Goal: Information Seeking & Learning: Learn about a topic

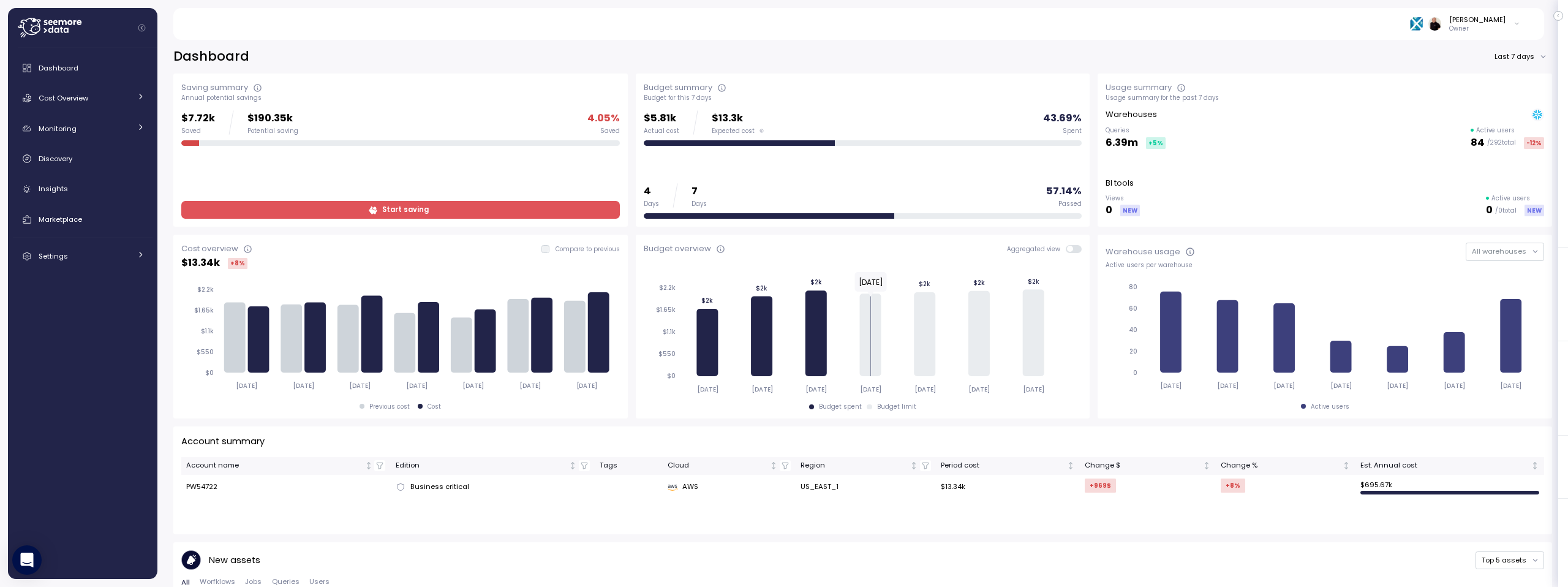
click at [34, 29] on icon at bounding box center [49, 27] width 64 height 19
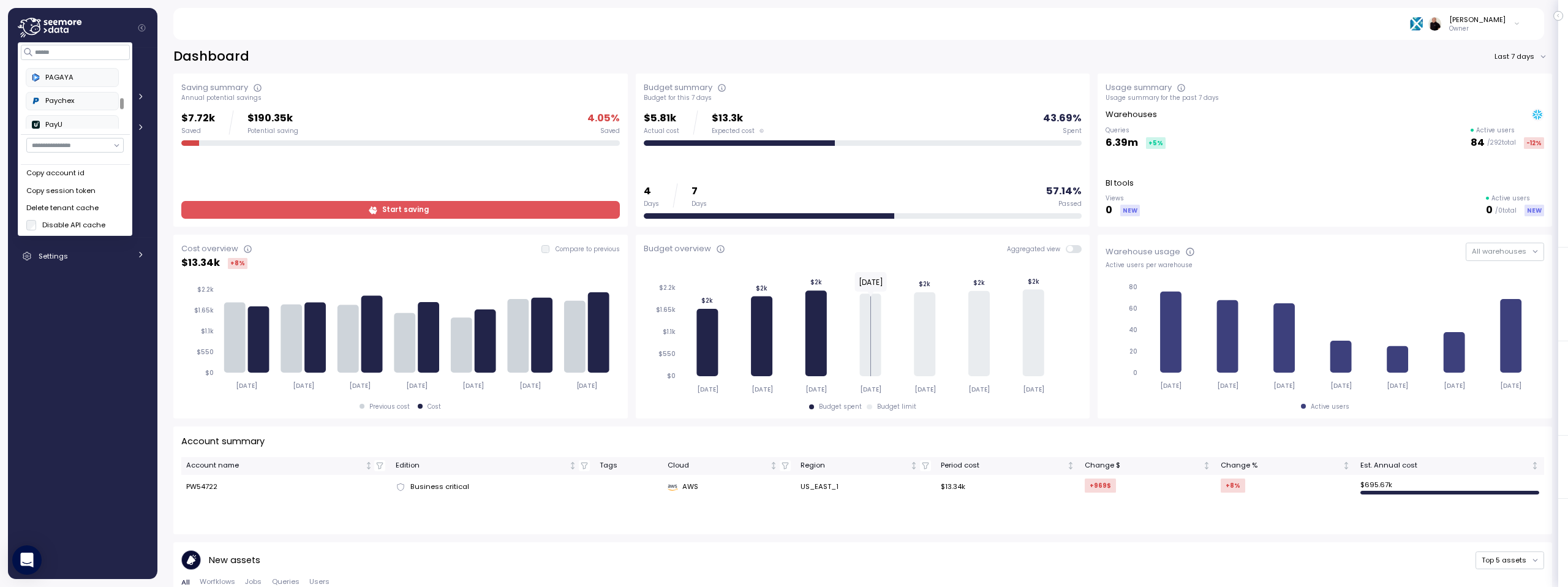
scroll to position [348, 0]
click at [63, 81] on div "PAGAYA" at bounding box center [72, 81] width 81 height 11
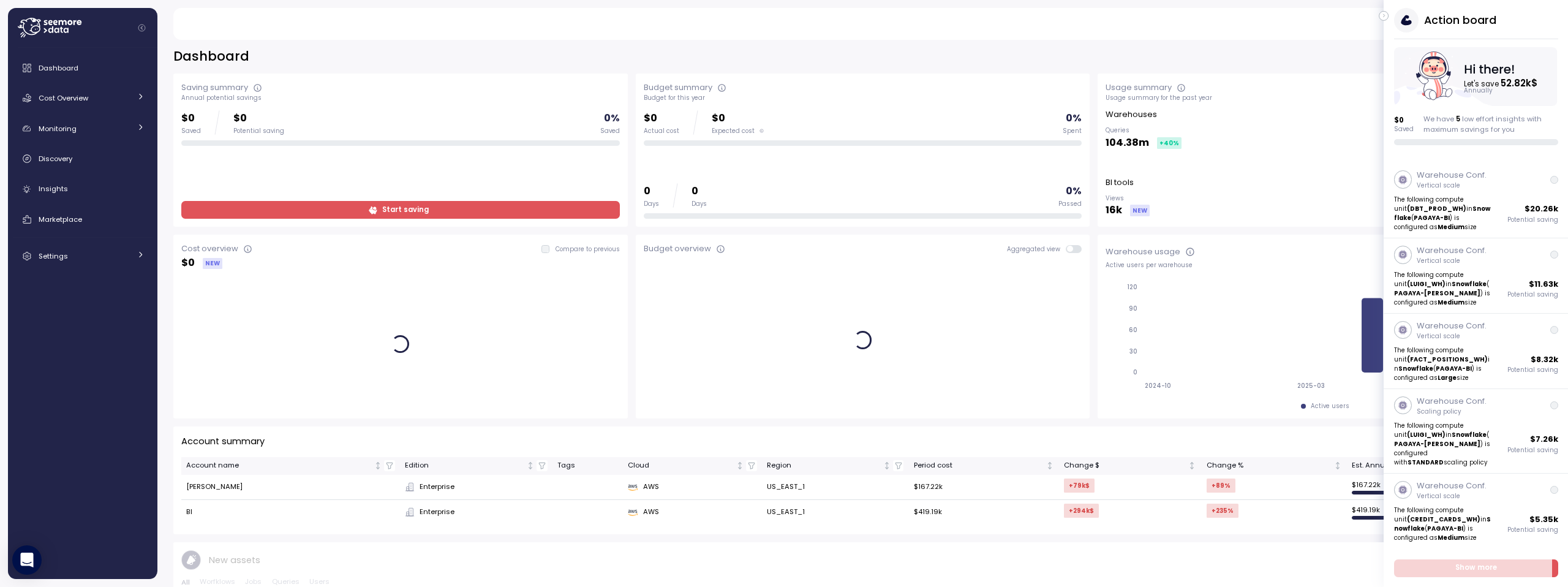
click at [1384, 16] on icon "button" at bounding box center [1384, 16] width 1 height 3
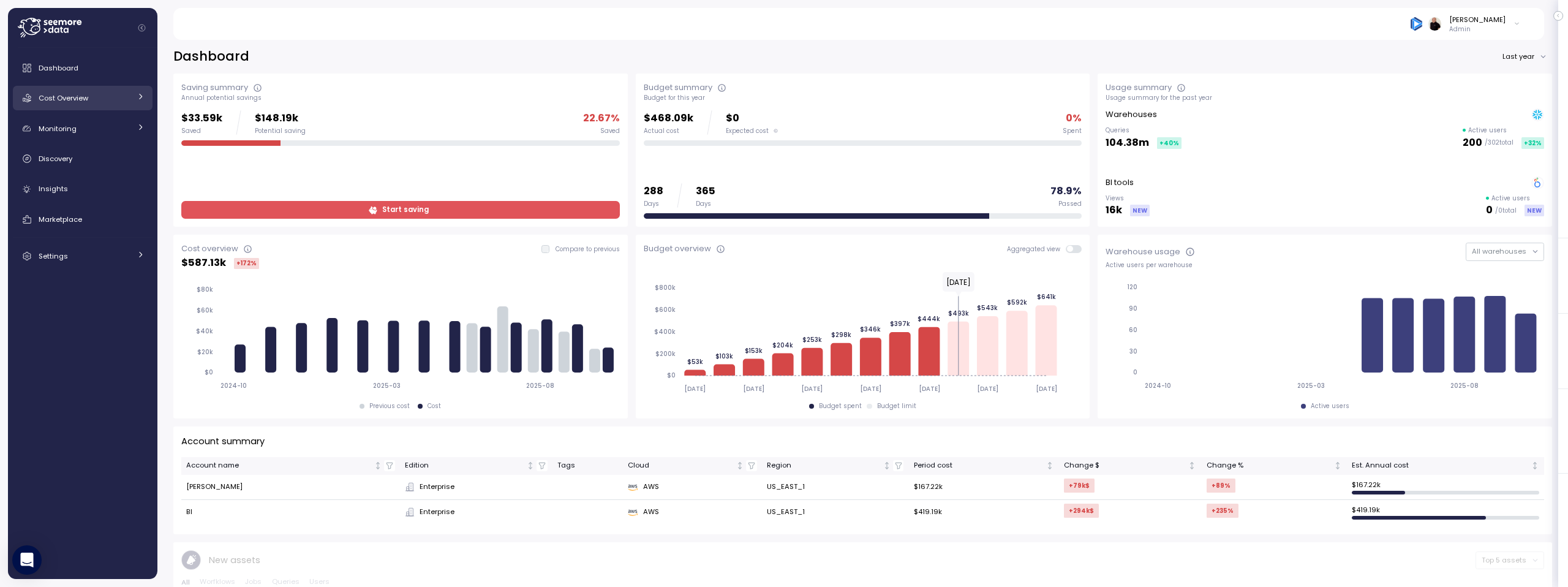
click at [85, 104] on div "Cost Overview" at bounding box center [84, 98] width 92 height 12
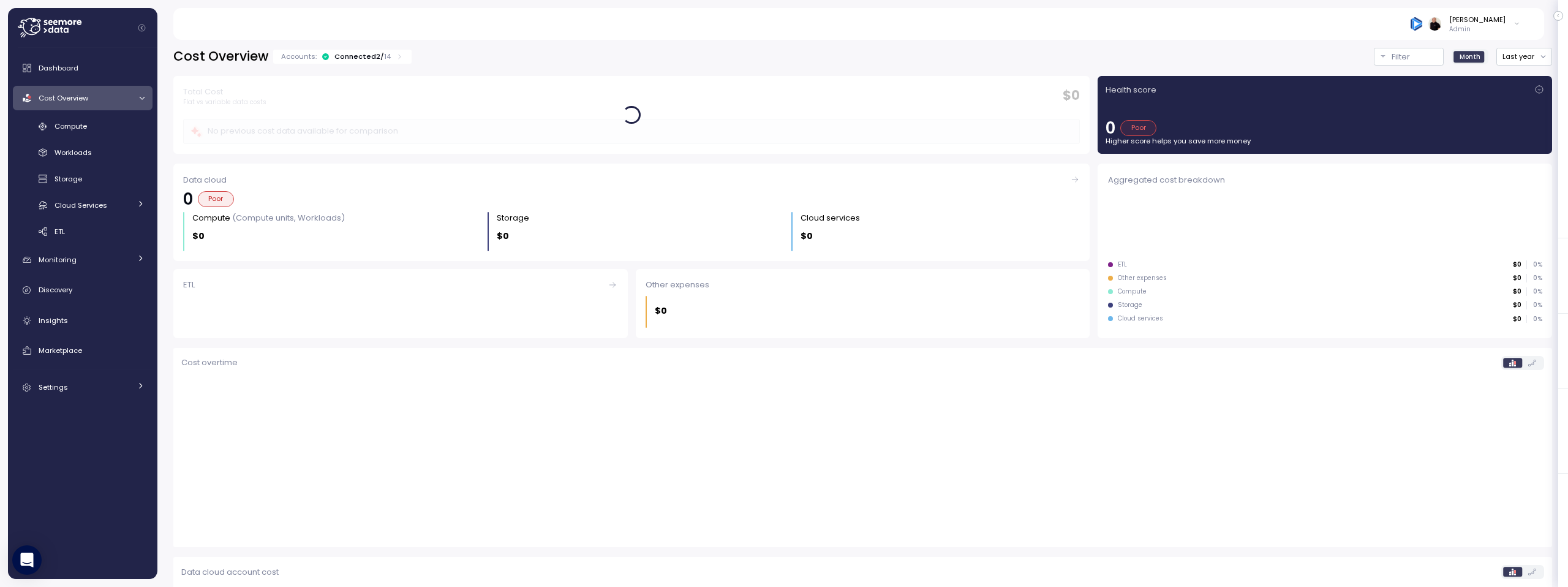
click at [301, 57] on p "Accounts:" at bounding box center [298, 56] width 36 height 10
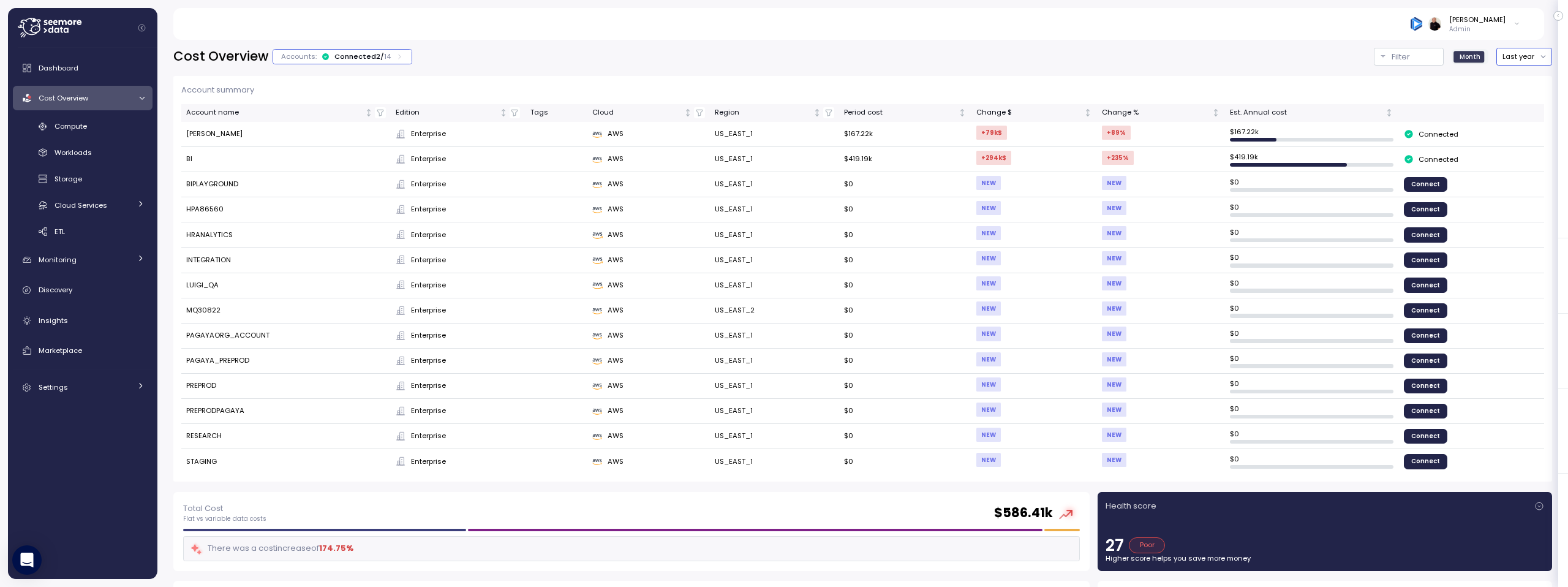
click at [1518, 53] on button "Last year" at bounding box center [1524, 57] width 56 height 17
click at [1509, 142] on div "Last 30 days" at bounding box center [1520, 146] width 46 height 10
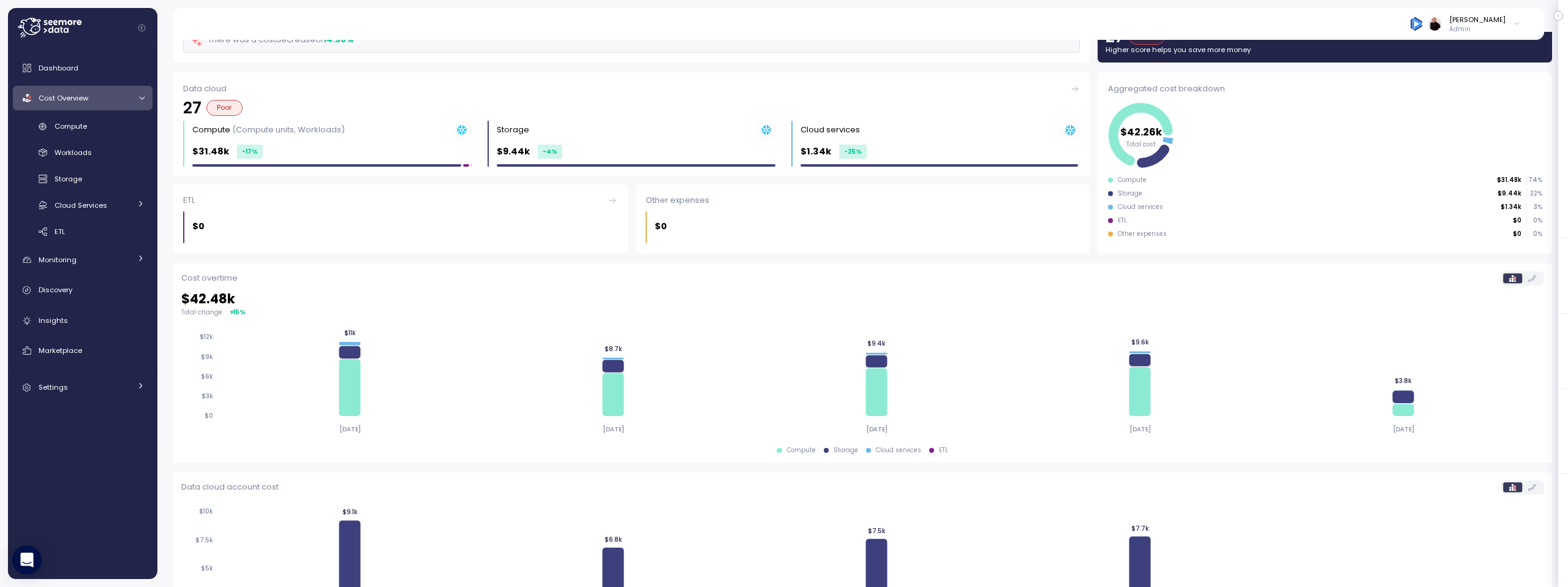
scroll to position [601, 0]
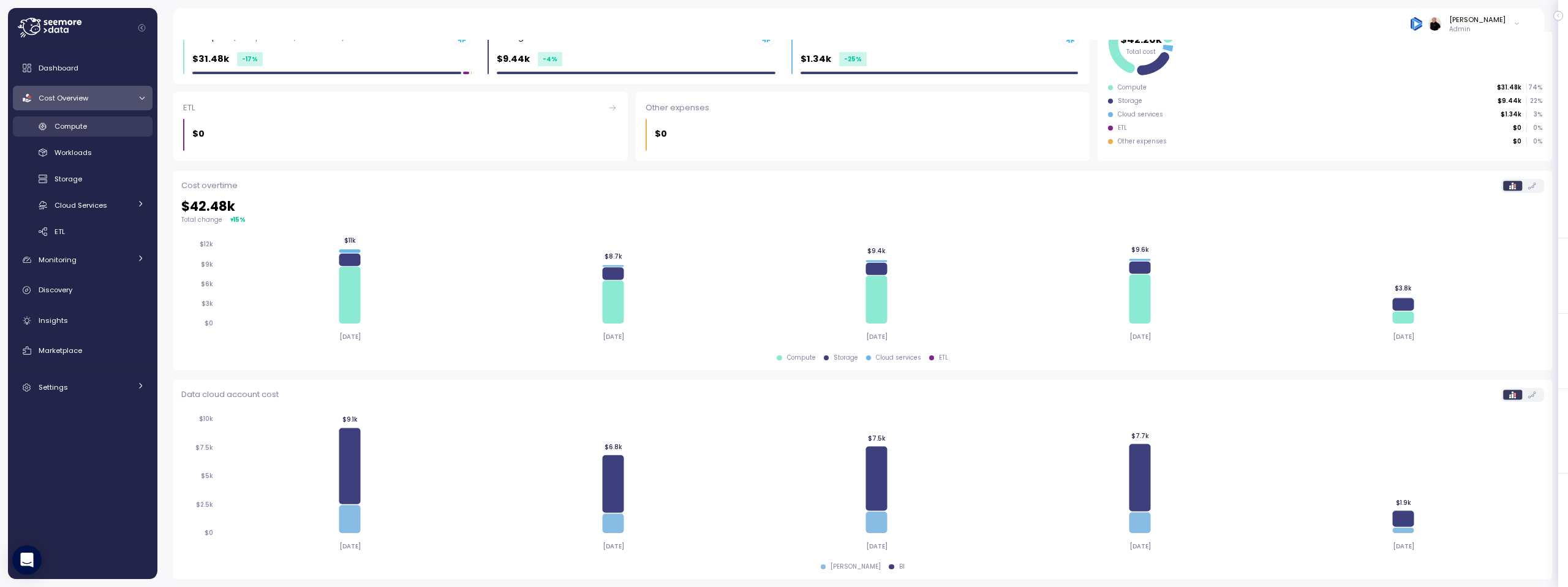
click at [78, 129] on span "Compute" at bounding box center [71, 126] width 32 height 10
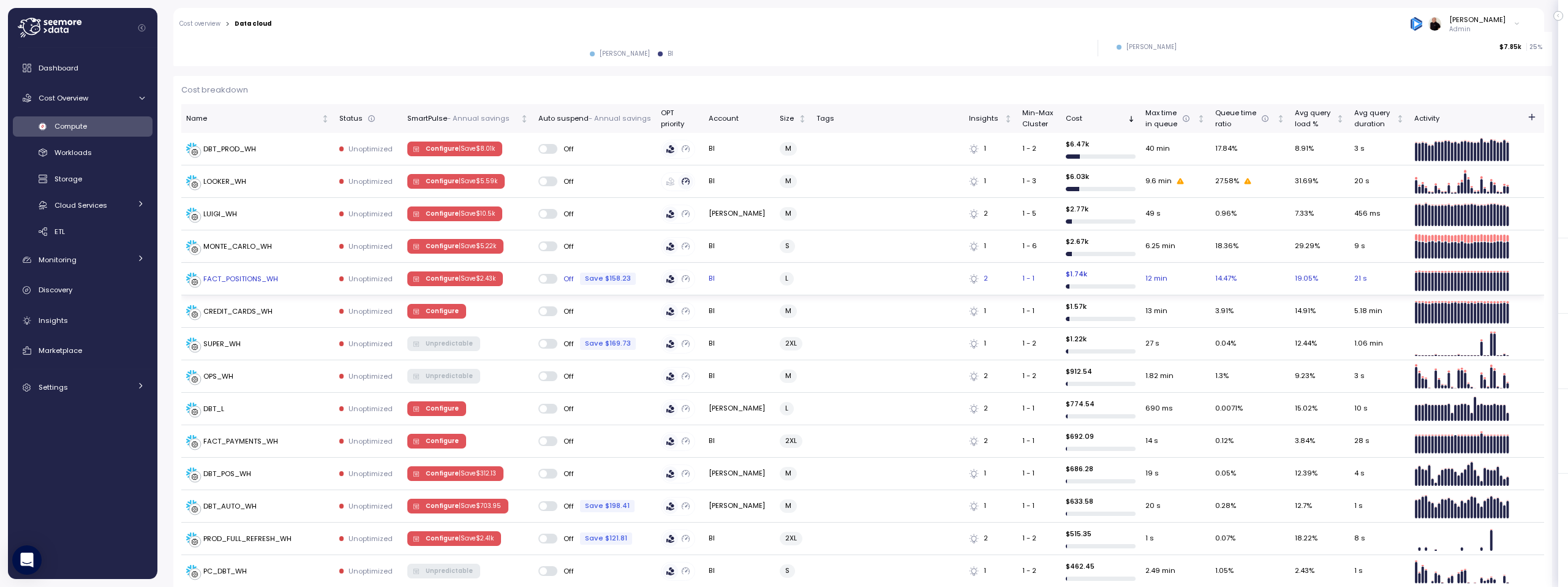
scroll to position [243, 0]
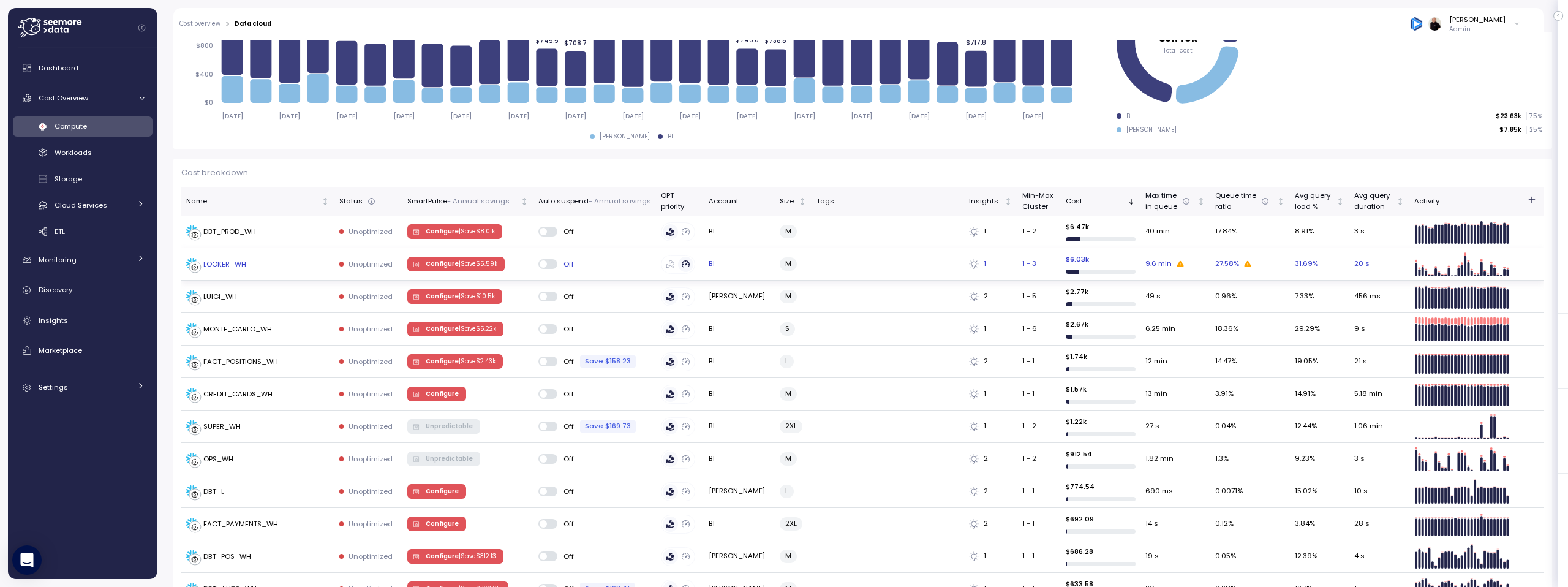
click at [443, 260] on span "Configure | Save $ 5.59k" at bounding box center [461, 264] width 72 height 14
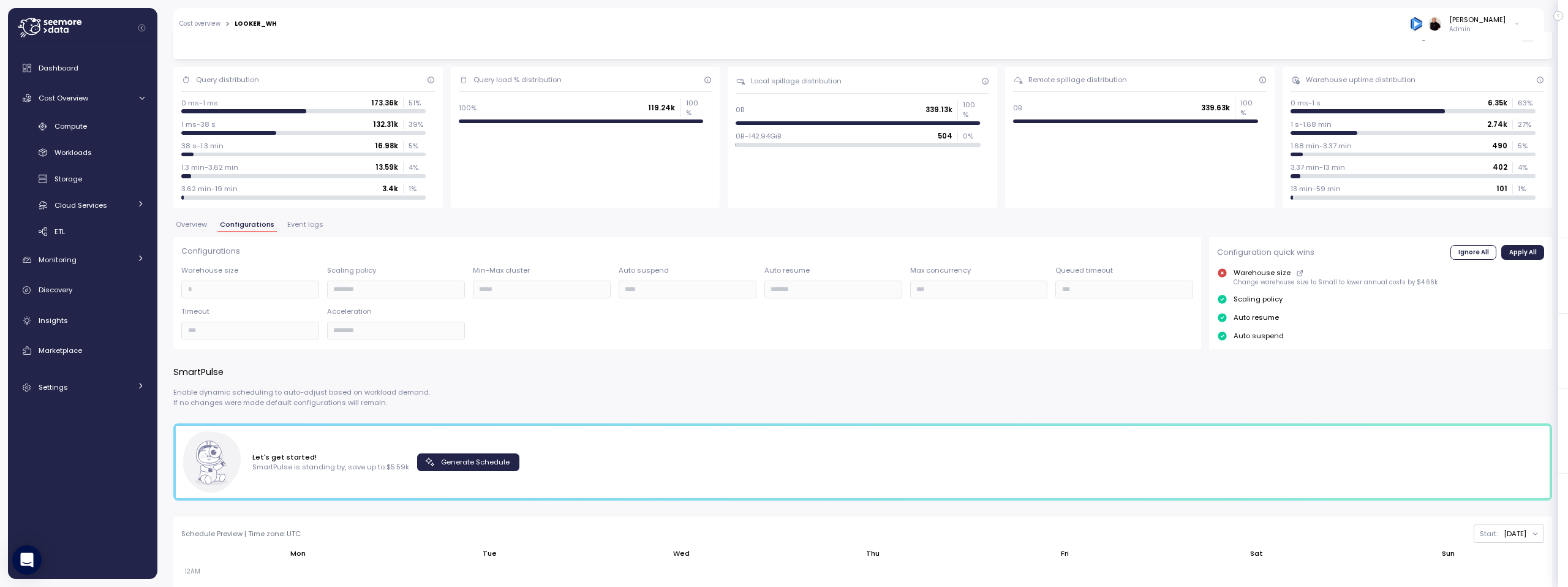
scroll to position [77, 0]
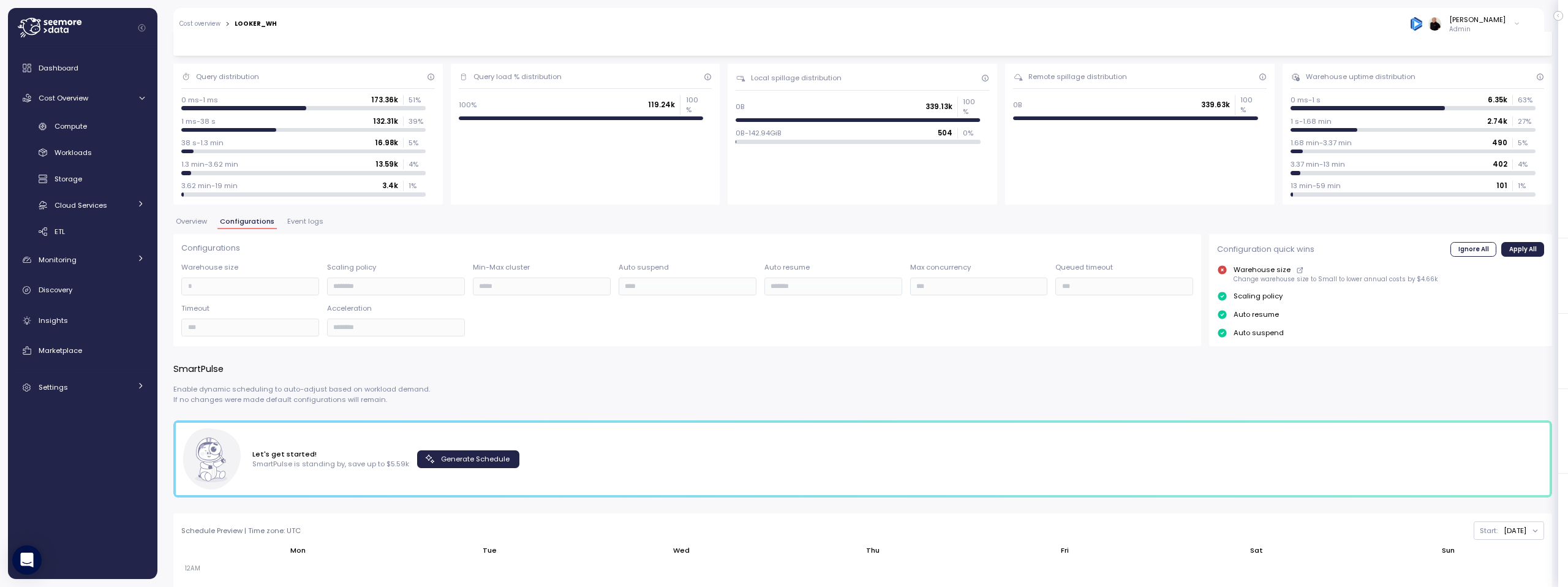
click at [468, 463] on span "Generate Schedule" at bounding box center [476, 459] width 69 height 16
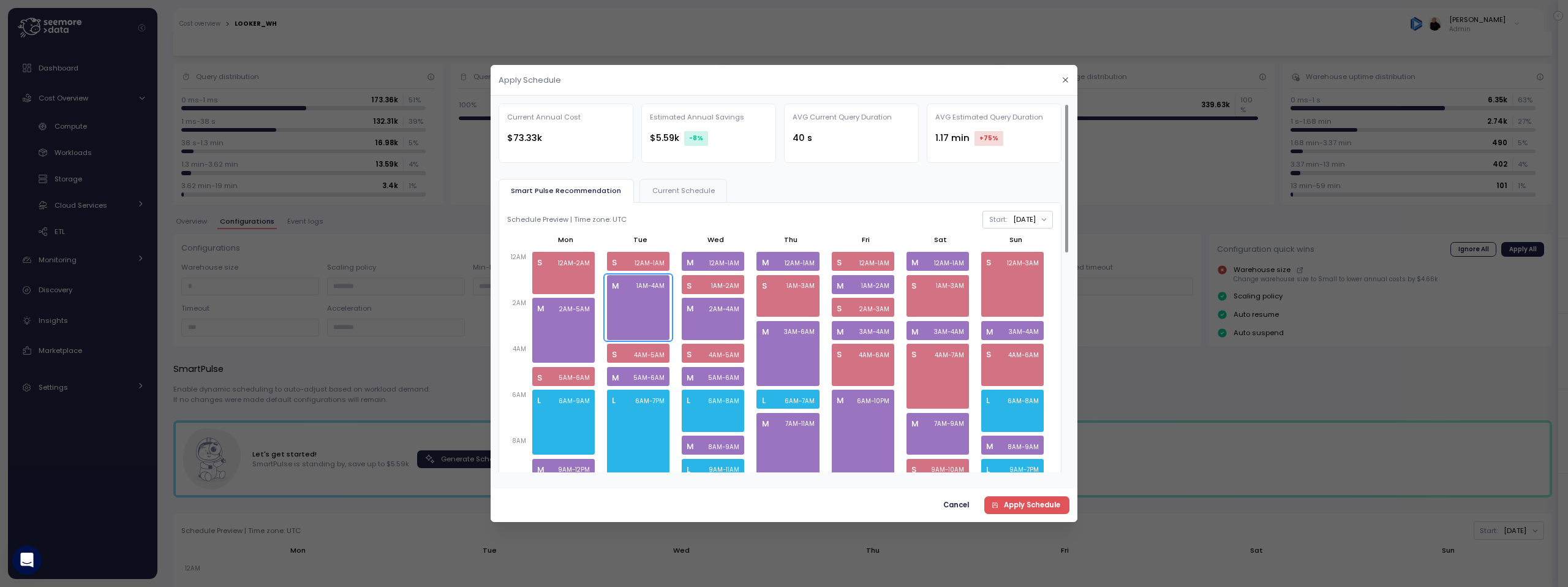
click at [639, 302] on div "M 1AM - 4AM" at bounding box center [638, 308] width 62 height 65
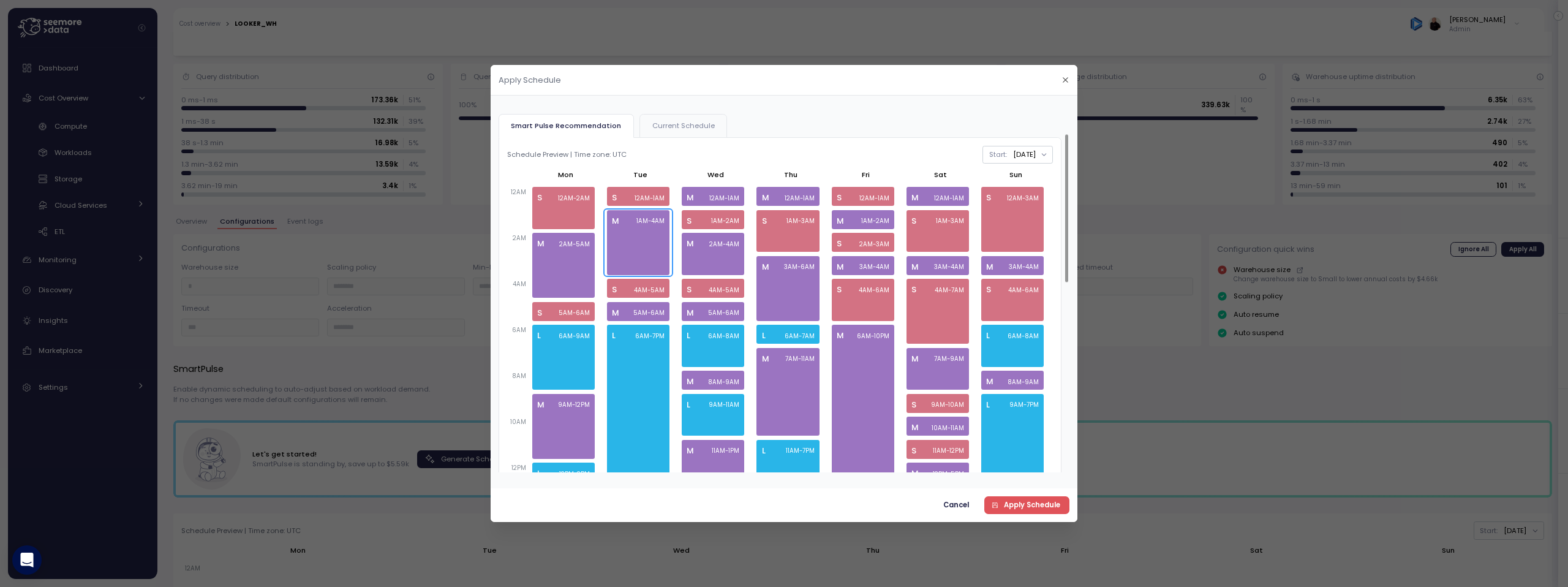
scroll to position [77, 0]
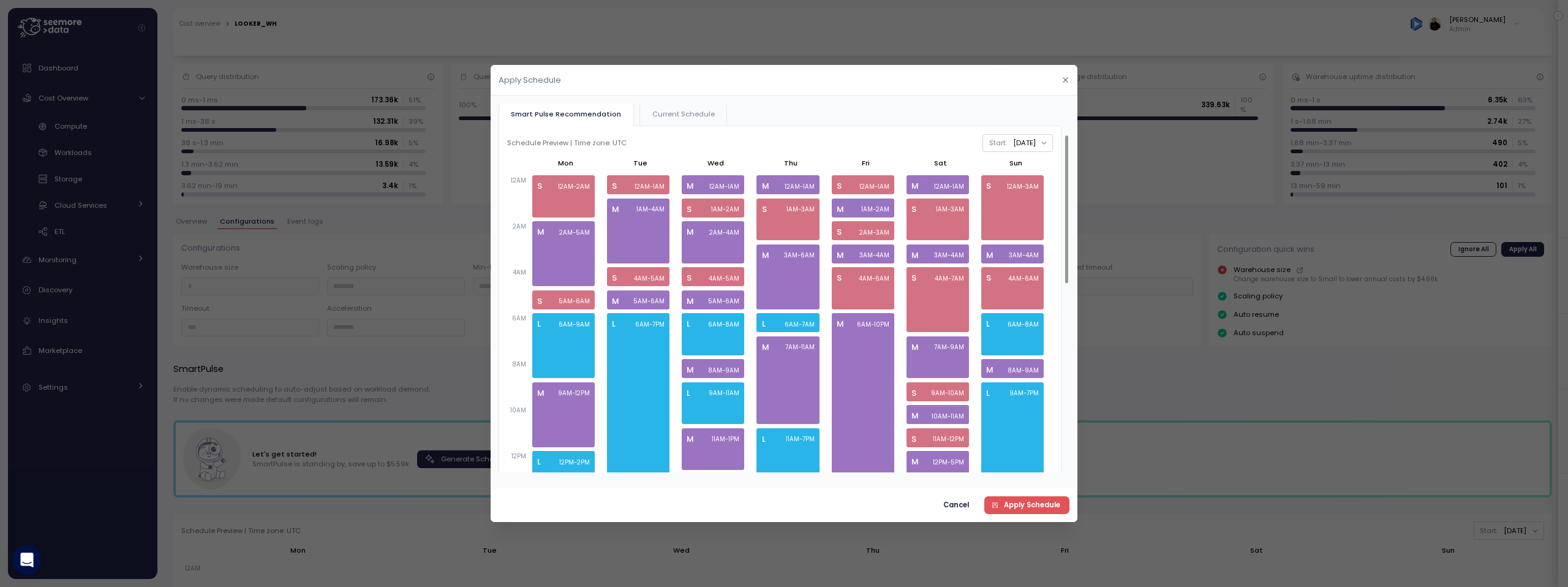
click at [1070, 82] on button "button" at bounding box center [1066, 80] width 14 height 14
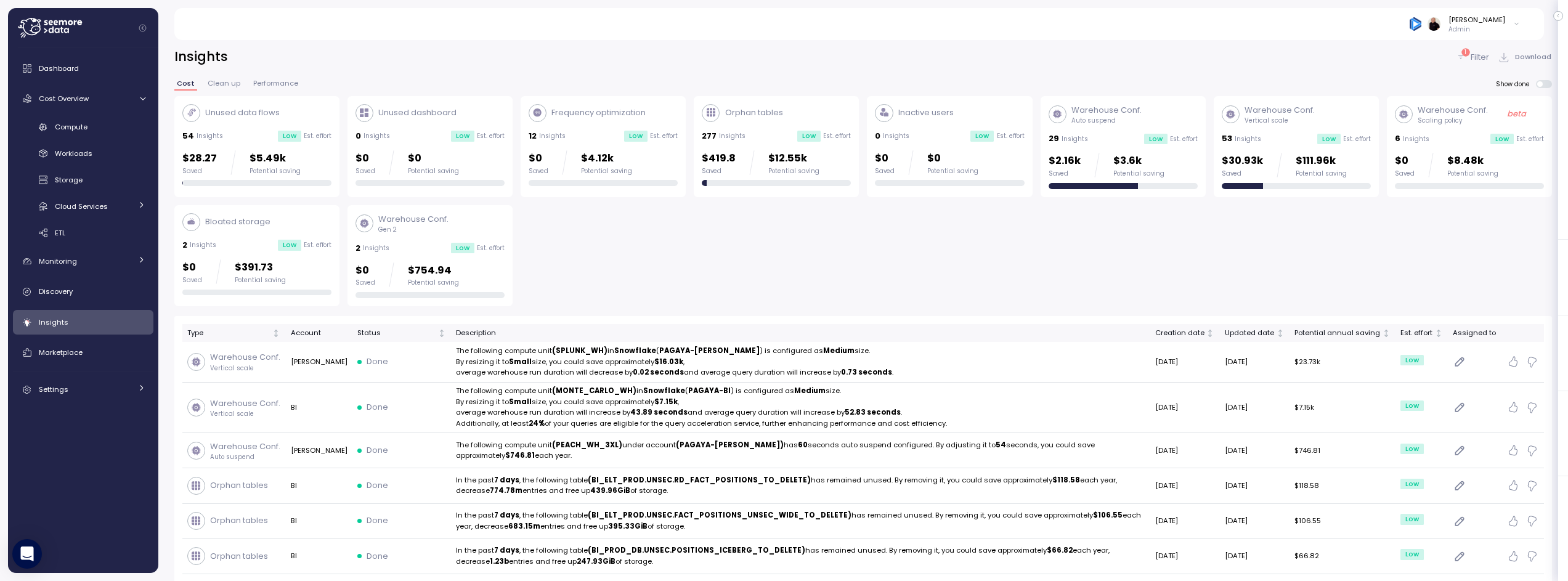
click at [1473, 134] on div "6 Insights Low Est. effort" at bounding box center [1469, 139] width 149 height 13
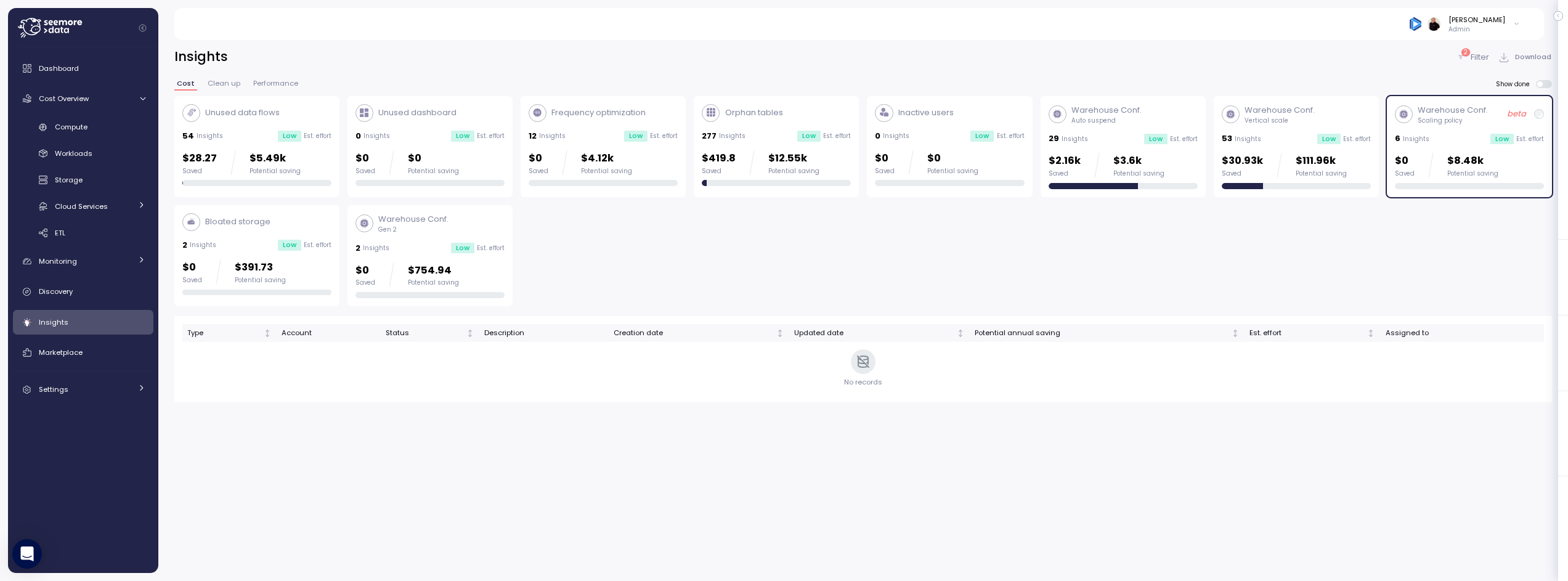
click at [1488, 53] on p "Filter" at bounding box center [1479, 57] width 18 height 13
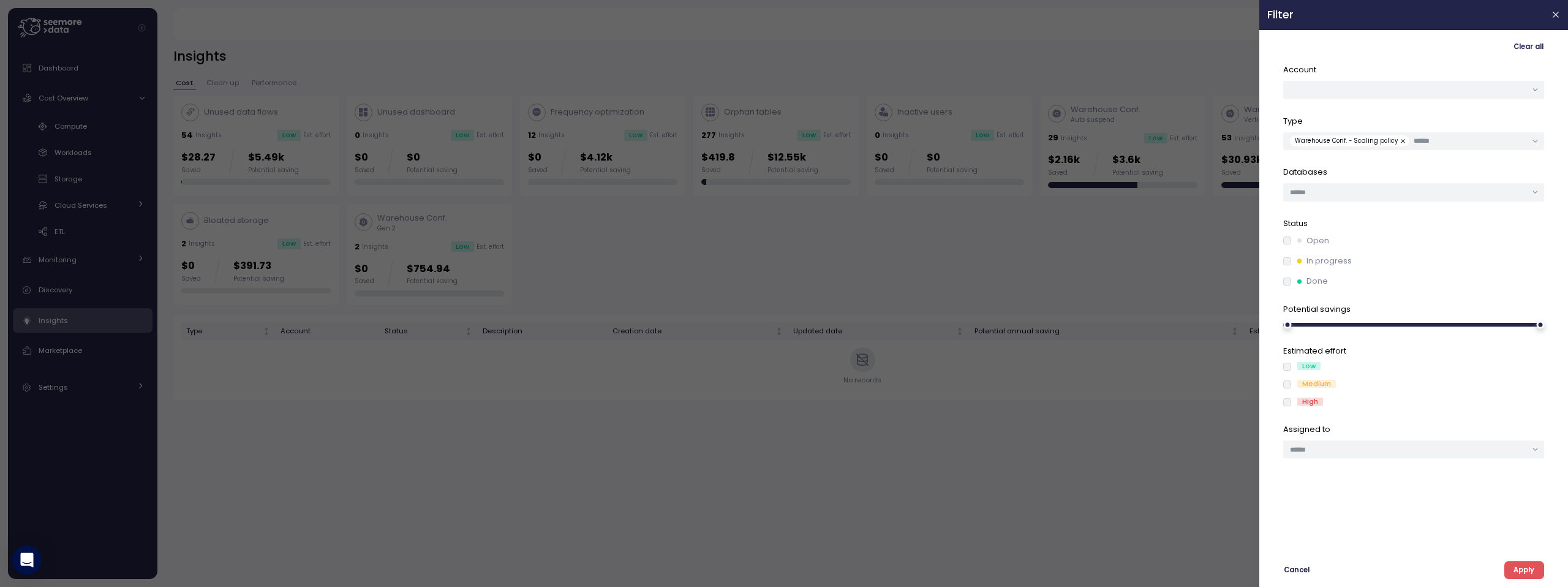
click at [1292, 240] on label "Open" at bounding box center [1310, 241] width 38 height 12
click at [1529, 568] on span "Apply" at bounding box center [1524, 570] width 21 height 16
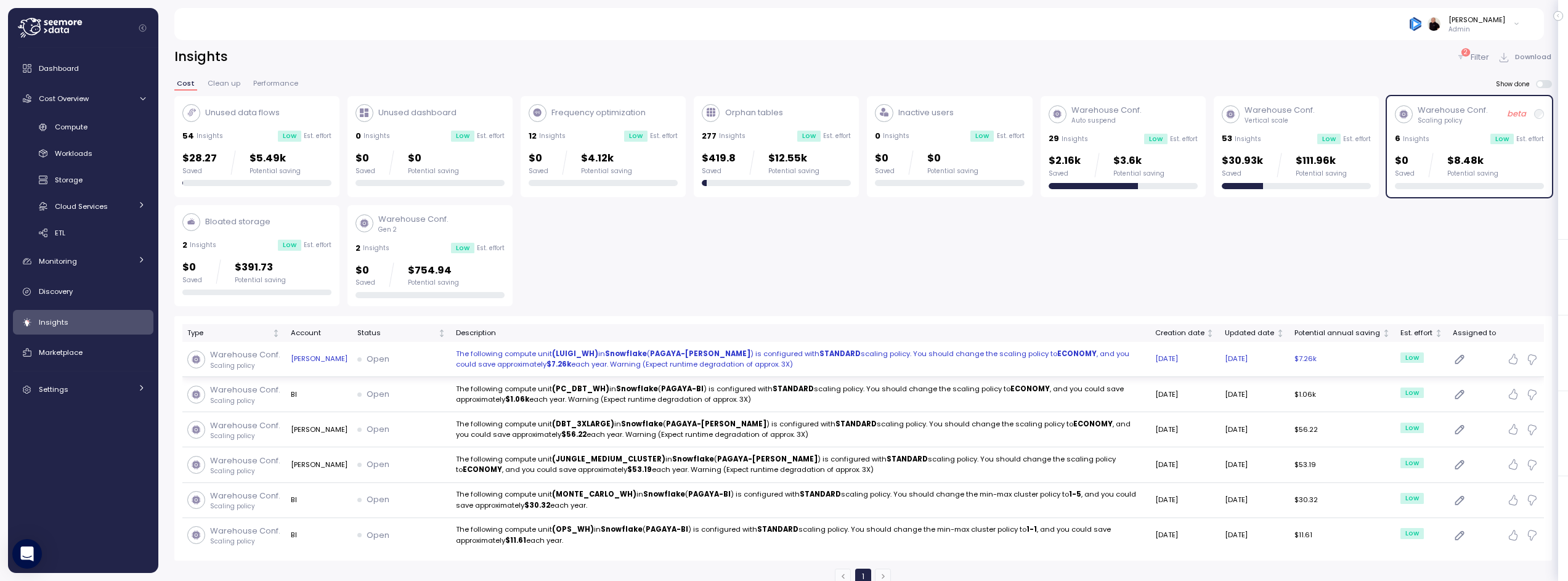
click at [936, 362] on p "The following compute unit (LUIGI_WH) in Snowflake ( PAGAYA-LUIGI ) is configur…" at bounding box center [801, 359] width 689 height 21
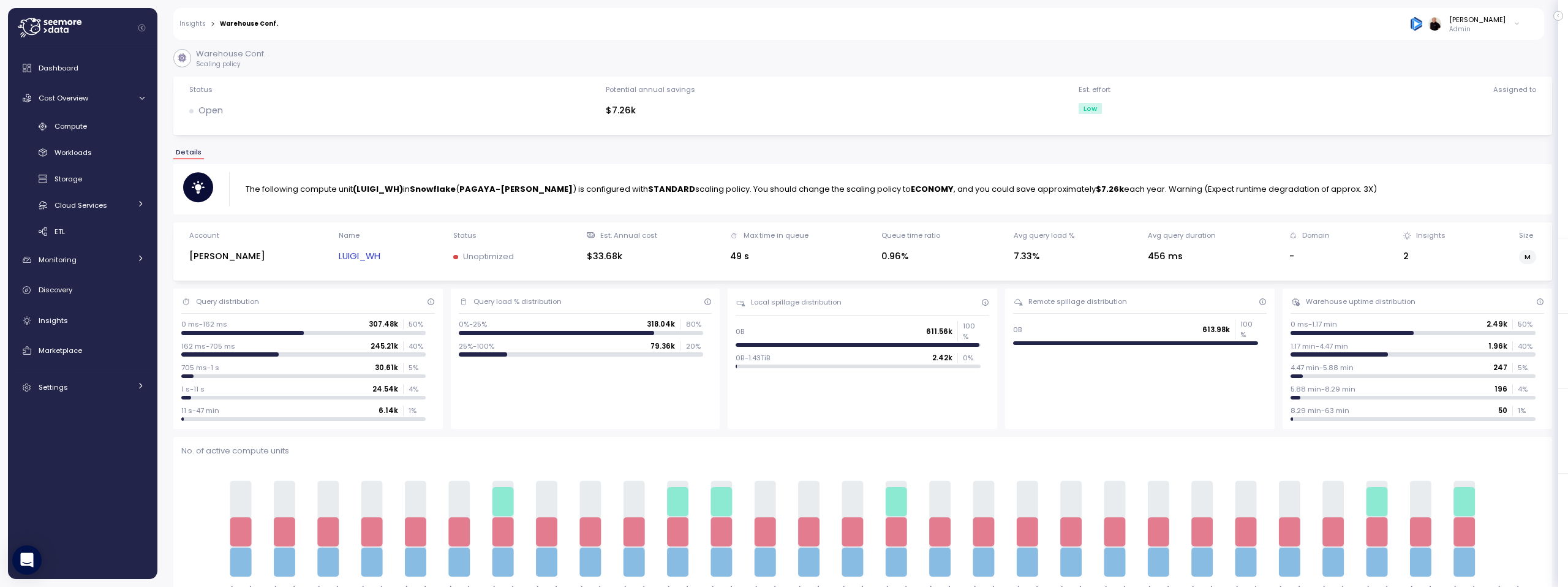
drag, startPoint x: 1123, startPoint y: 185, endPoint x: 1344, endPoint y: 186, distance: 221.0
click at [1344, 186] on div "The following compute unit (LUIGI_WH) in Snowflake ( PAGAYA-LUIGI ) is configur…" at bounding box center [862, 189] width 1359 height 34
click at [1344, 187] on div "The following compute unit (LUIGI_WH) in Snowflake ( PAGAYA-LUIGI ) is configur…" at bounding box center [862, 189] width 1359 height 34
drag, startPoint x: 1124, startPoint y: 189, endPoint x: 1351, endPoint y: 190, distance: 227.0
click at [1351, 190] on div "The following compute unit (LUIGI_WH) in Snowflake ( PAGAYA-LUIGI ) is configur…" at bounding box center [862, 189] width 1359 height 34
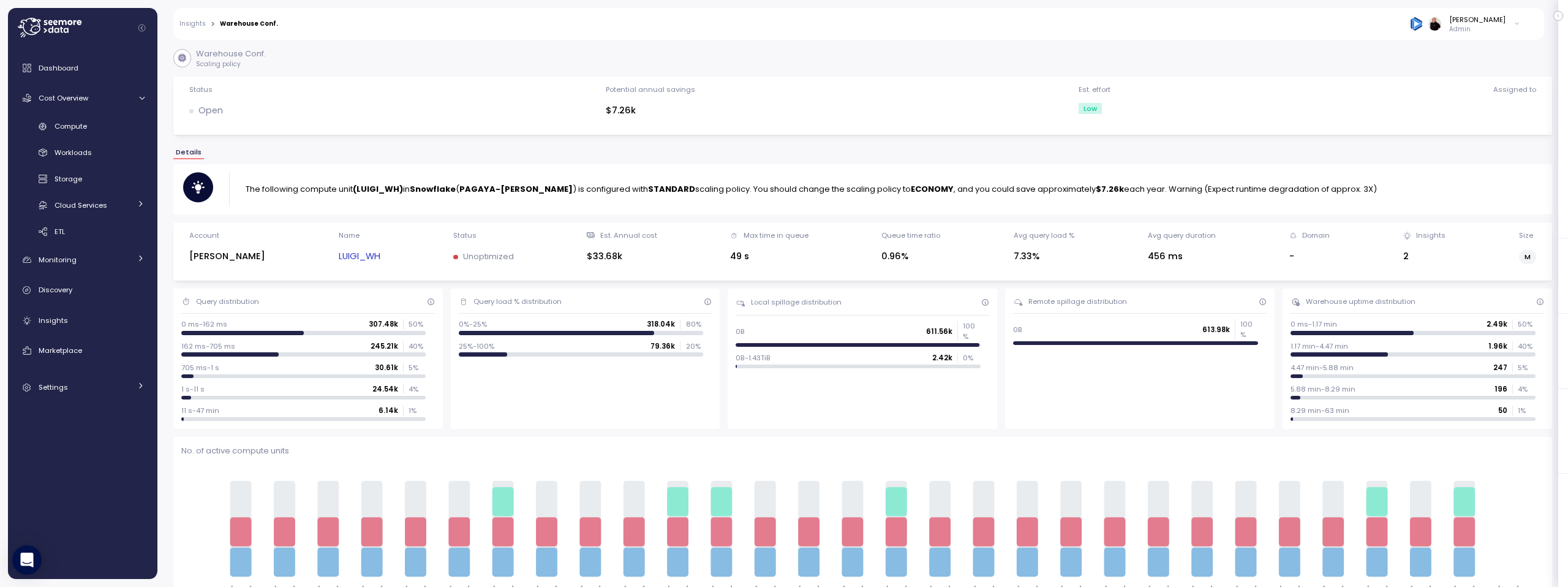
click at [1353, 190] on div "The following compute unit (LUIGI_WH) in Snowflake ( PAGAYA-LUIGI ) is configur…" at bounding box center [862, 189] width 1359 height 34
drag, startPoint x: 329, startPoint y: 185, endPoint x: 605, endPoint y: 188, distance: 276.0
click at [605, 188] on p "The following compute unit (LUIGI_WH) in Snowflake ( PAGAYA-LUIGI ) is configur…" at bounding box center [811, 189] width 1131 height 12
drag, startPoint x: 672, startPoint y: 189, endPoint x: 903, endPoint y: 193, distance: 231.0
click at [903, 193] on p "The following compute unit (LUIGI_WH) in Snowflake ( PAGAYA-LUIGI ) is configur…" at bounding box center [811, 189] width 1131 height 12
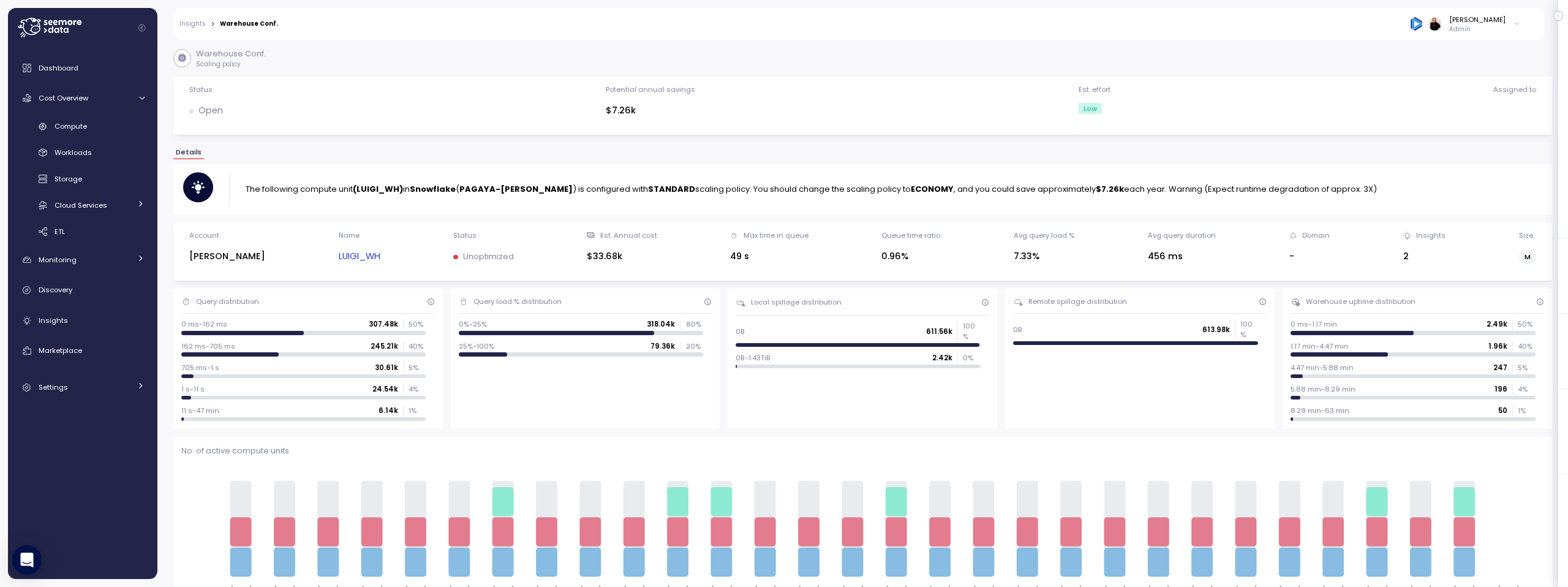
click at [933, 198] on div "The following compute unit (LUIGI_WH) in Snowflake ( PAGAYA-LUIGI ) is configur…" at bounding box center [862, 189] width 1359 height 34
click at [190, 22] on link "Insights" at bounding box center [193, 24] width 26 height 6
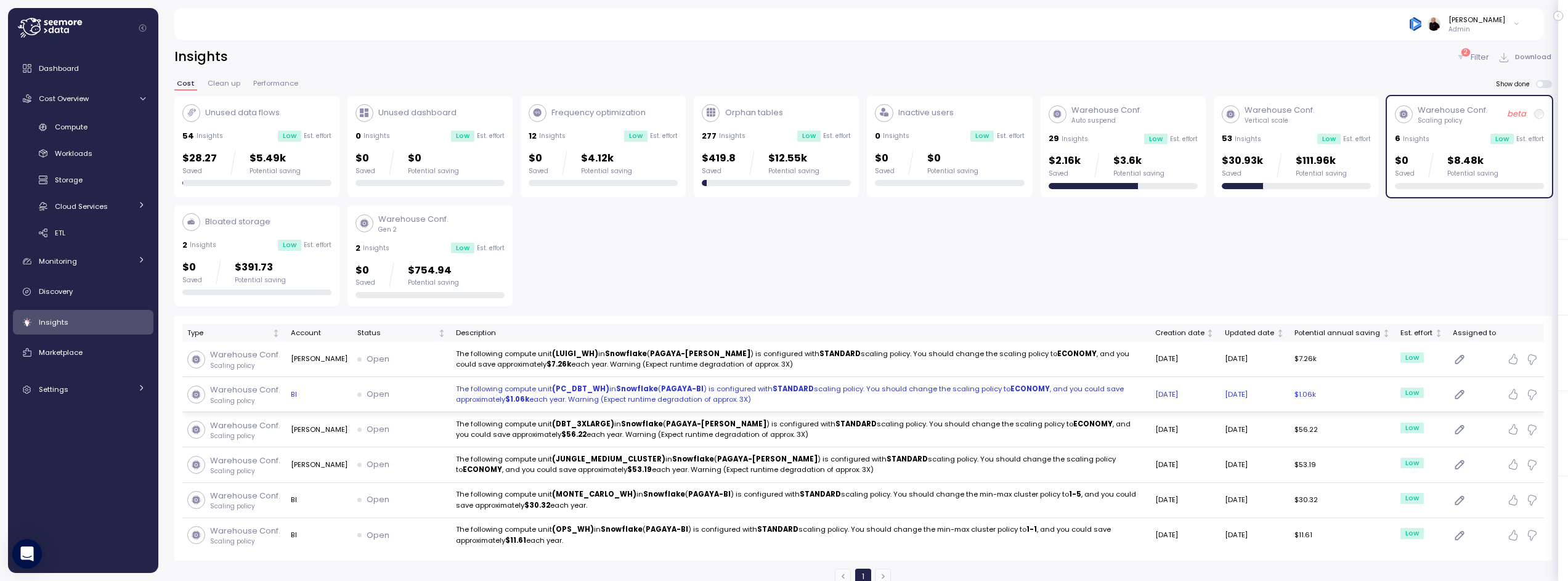
click at [794, 388] on p "The following compute unit (PC_DBT_WH) in Snowflake ( PAGAYA-BI ) is configured…" at bounding box center [801, 394] width 689 height 21
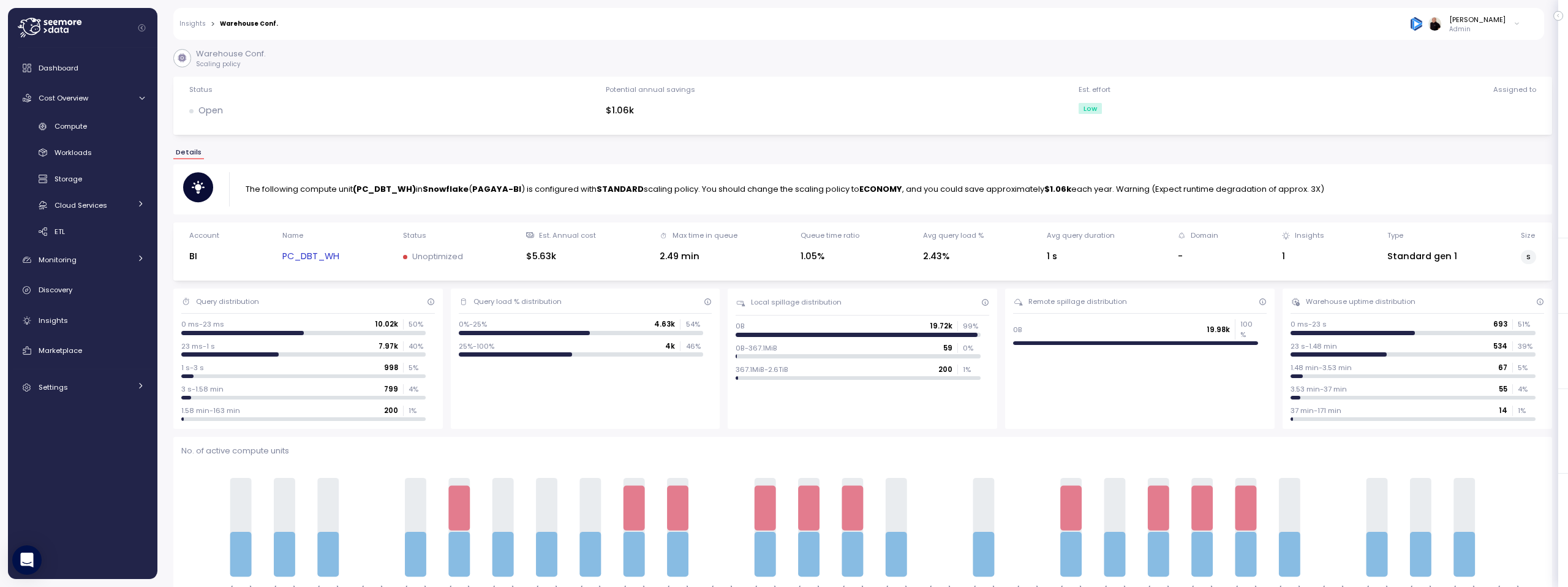
click at [190, 25] on link "Insights" at bounding box center [193, 24] width 26 height 6
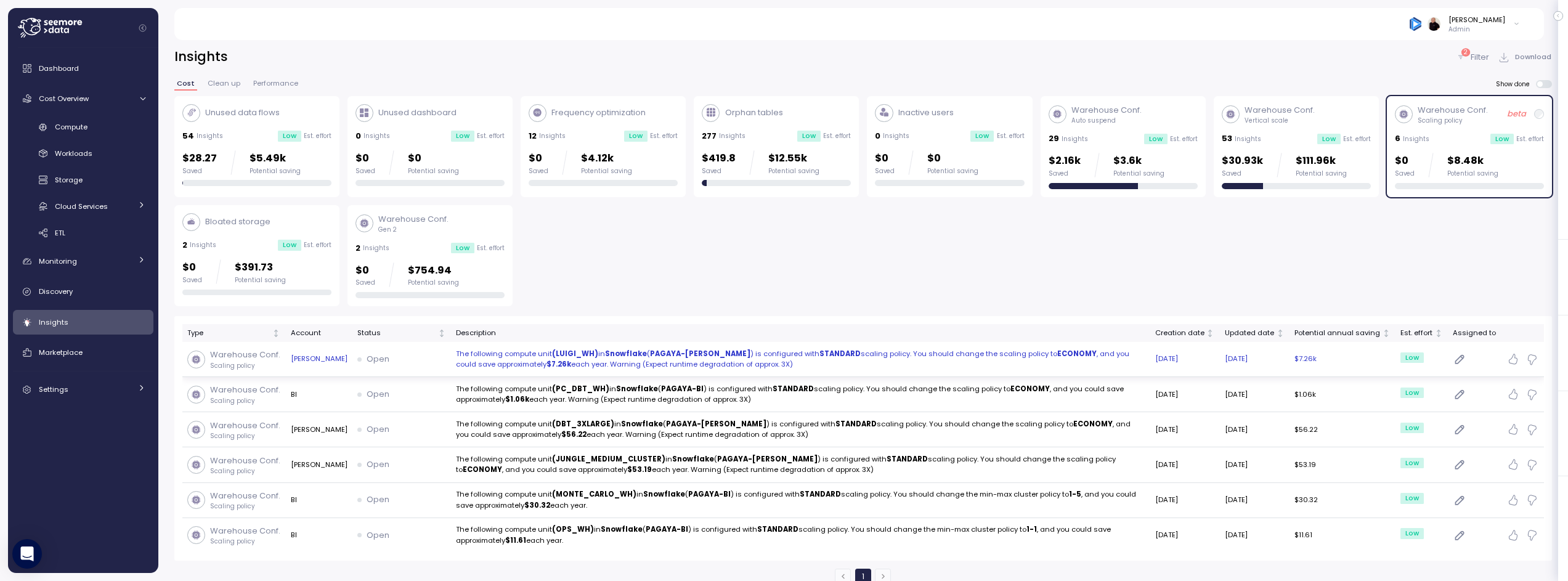
click at [505, 350] on p "The following compute unit (LUIGI_WH) in Snowflake ( PAGAYA-LUIGI ) is configur…" at bounding box center [801, 359] width 689 height 21
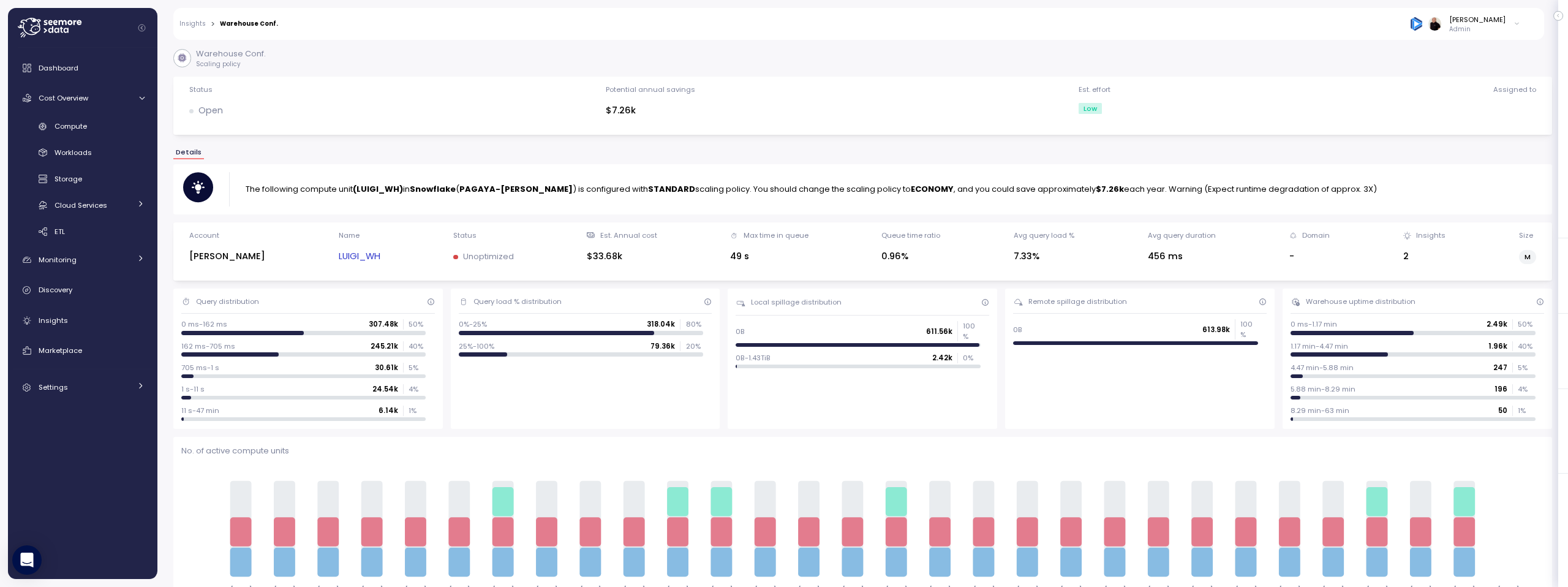
drag, startPoint x: 192, startPoint y: 17, endPoint x: 192, endPoint y: 24, distance: 7.0
click at [192, 17] on div "Insights > Warehouse Conf. Ariel Utnik Admin" at bounding box center [851, 24] width 1355 height 32
click at [192, 24] on link "Insights" at bounding box center [193, 24] width 26 height 6
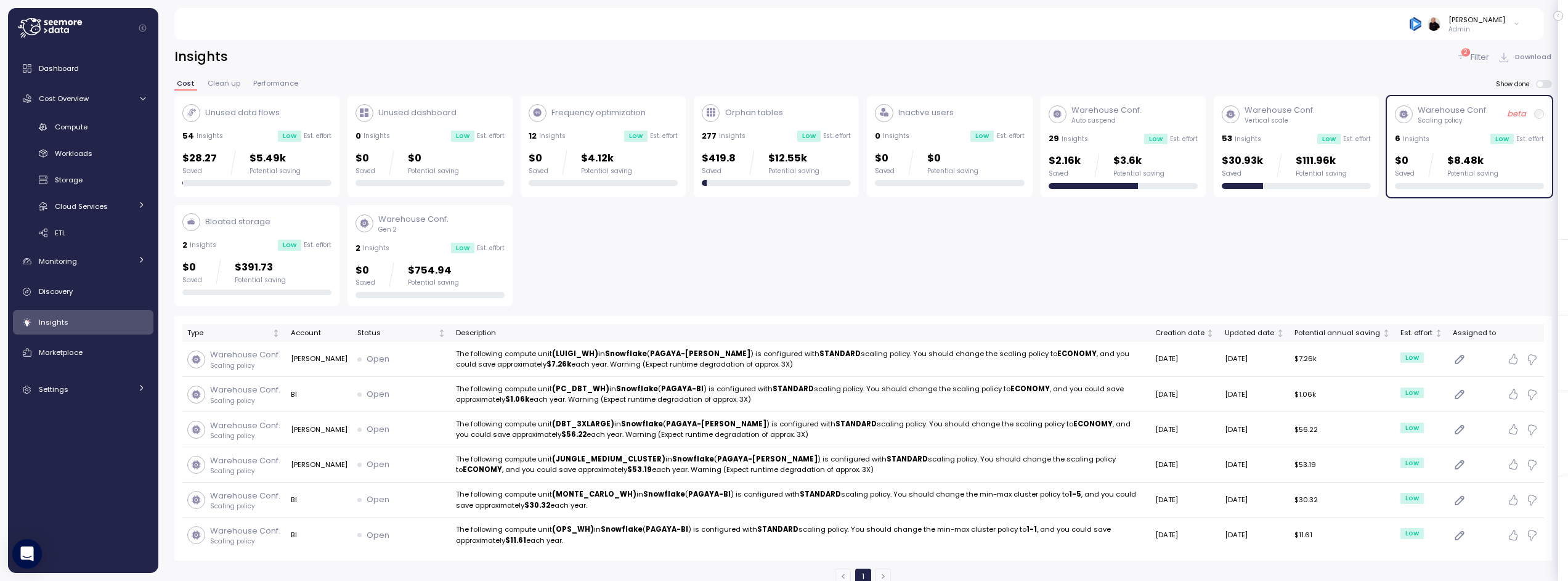
click at [760, 133] on div "277 Insights Low Est. effort" at bounding box center [776, 136] width 149 height 13
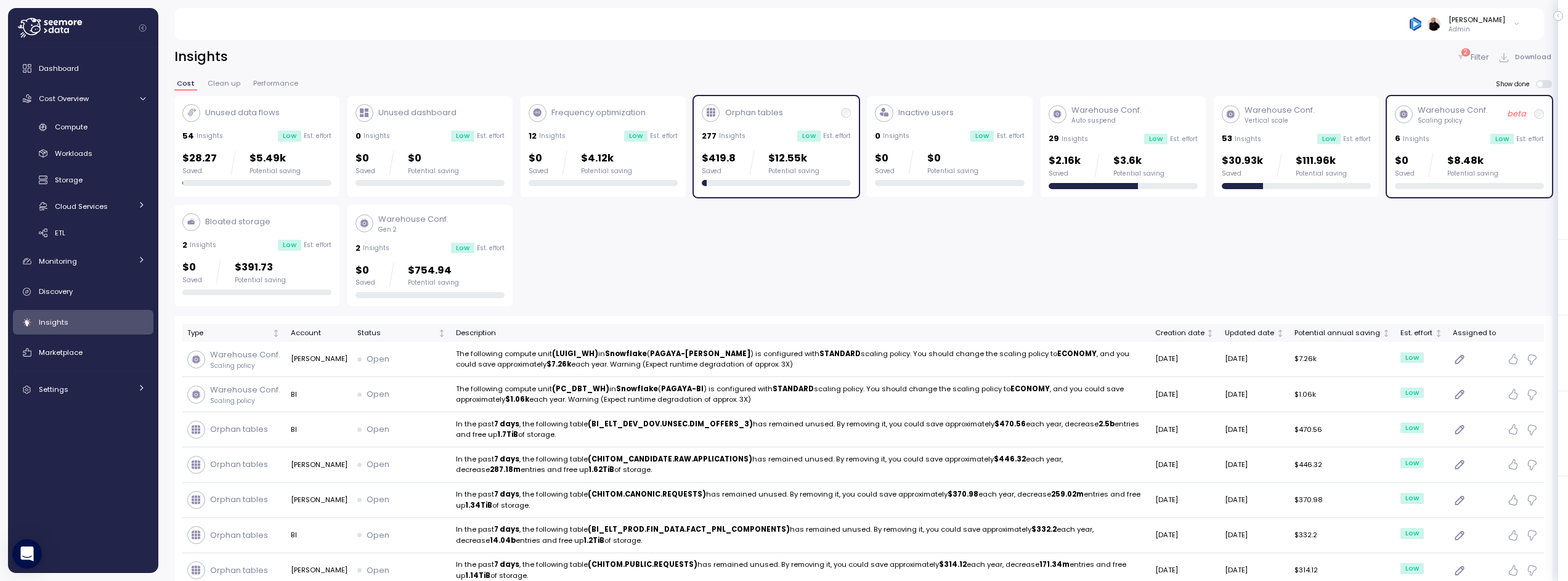
click at [1466, 134] on div "6 Insights Low Est. effort" at bounding box center [1469, 139] width 149 height 13
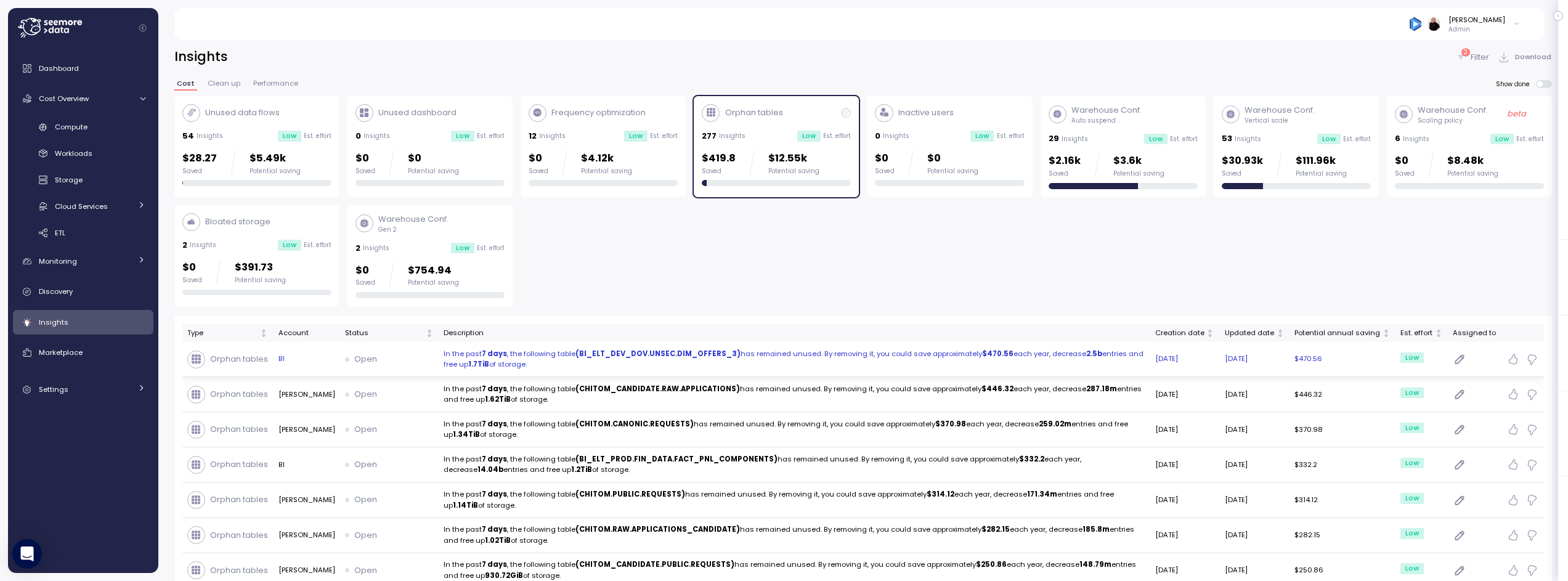
click at [855, 354] on p "In the past 7 days , the following table (BI_ELT_DEV_DOV.UNSEC.DIM_OFFERS_3) ha…" at bounding box center [795, 359] width 702 height 21
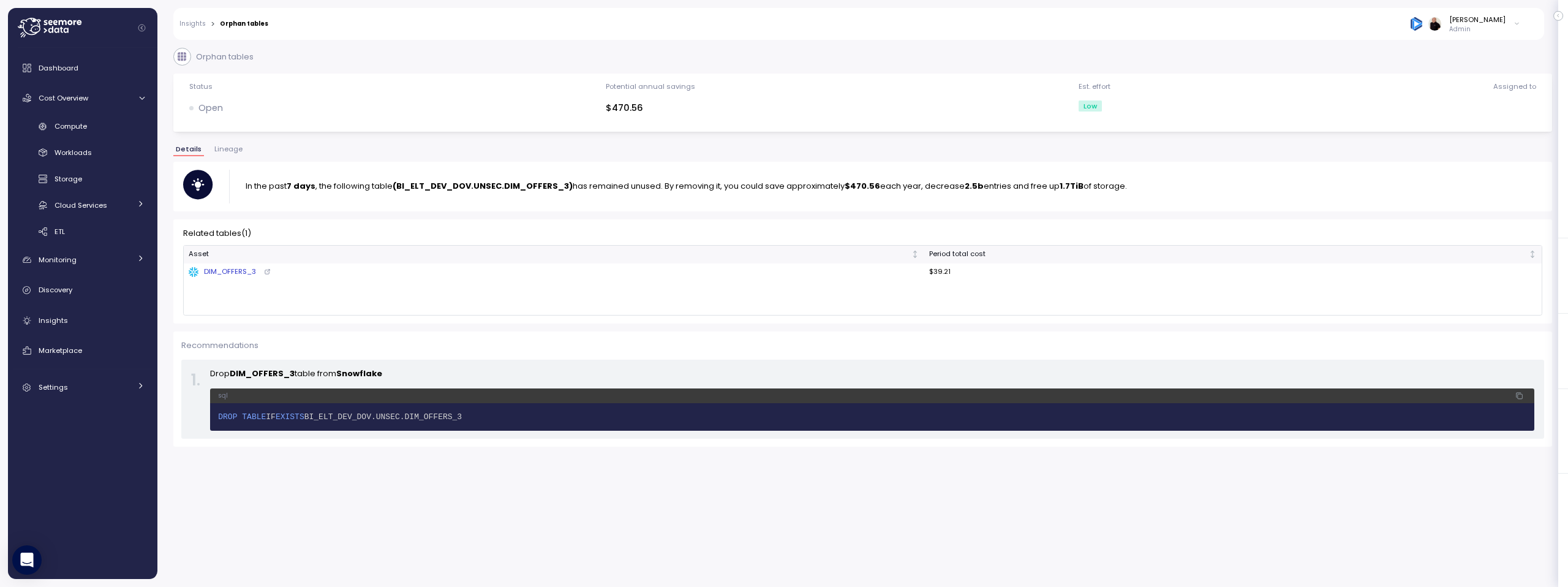
click at [231, 150] on span "Lineage" at bounding box center [228, 149] width 28 height 7
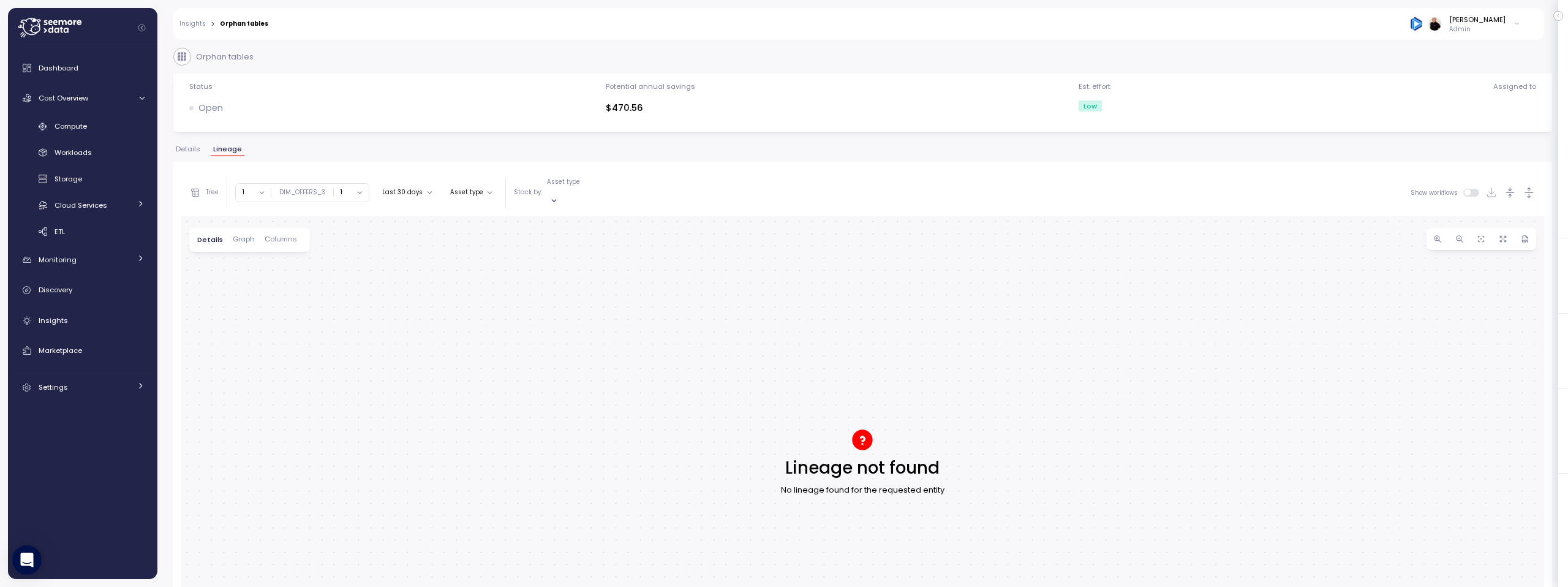
click at [183, 149] on span "Details" at bounding box center [188, 149] width 24 height 7
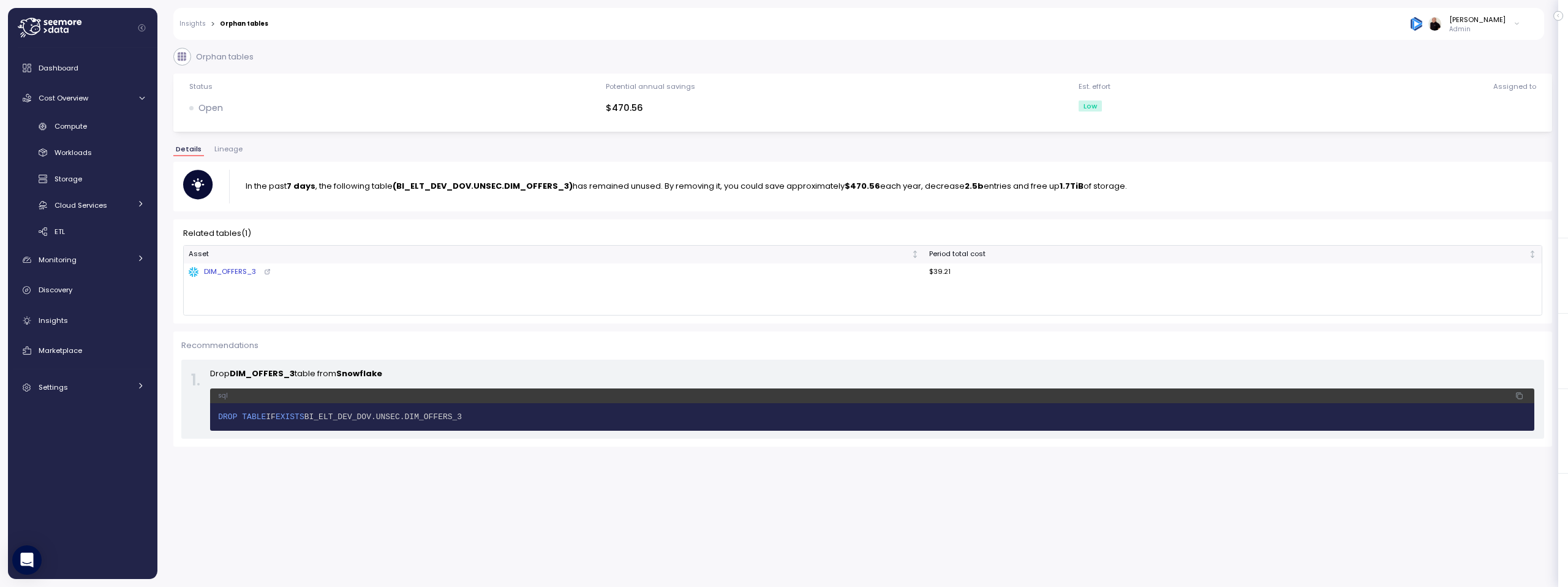
click at [195, 22] on link "Insights" at bounding box center [193, 24] width 26 height 6
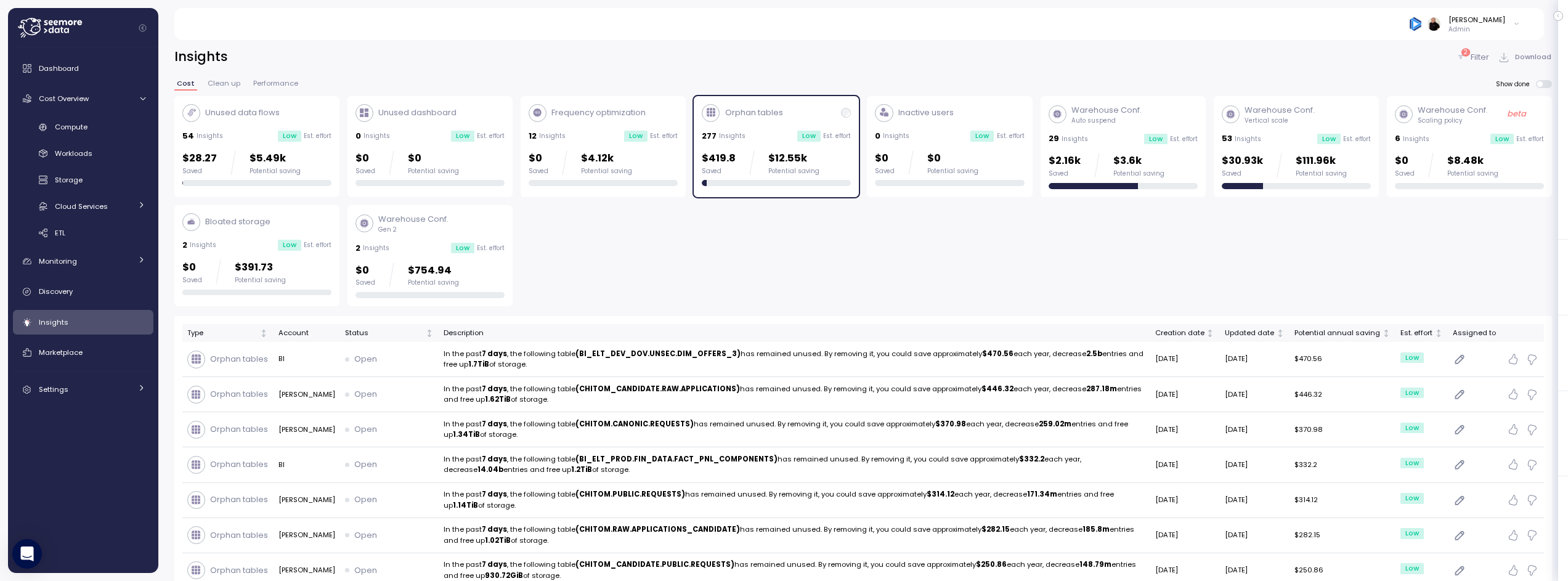
click at [405, 240] on div "Warehouse Conf. Gen 2 2 Insights Low Est. effort $0 Saved $754.94 Potential sav…" at bounding box center [430, 256] width 149 height 85
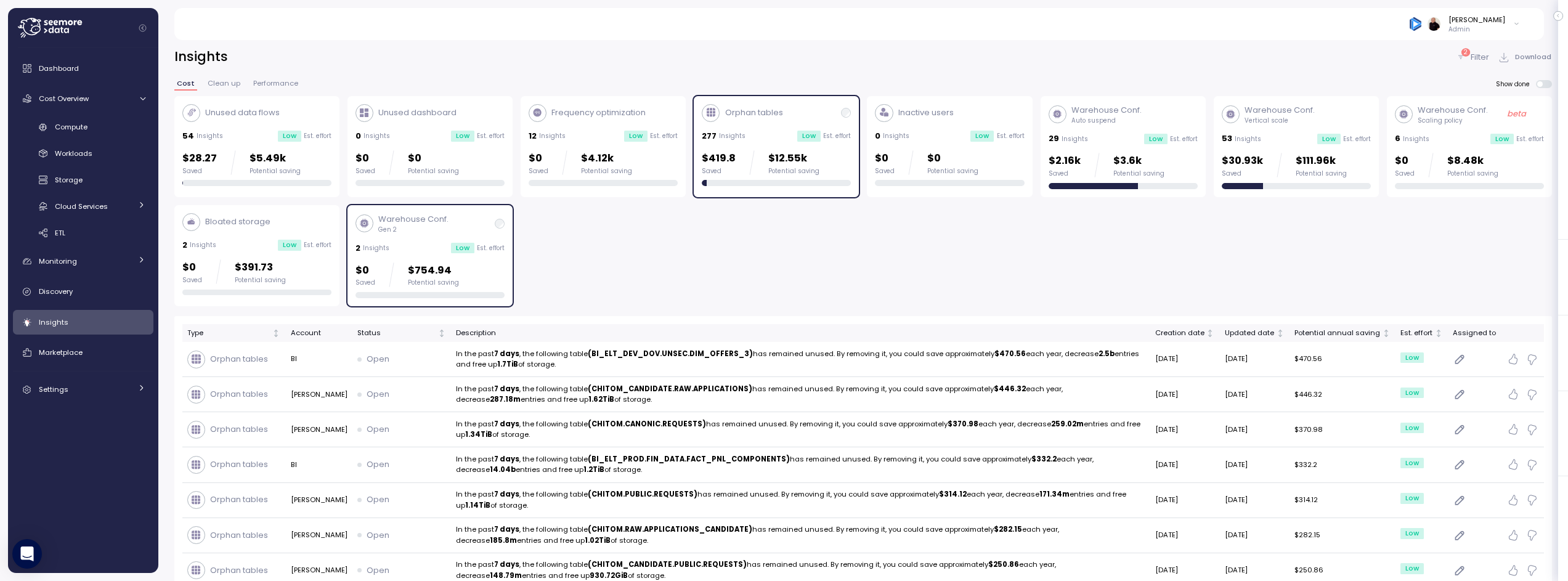
click at [809, 117] on div "Orphan tables" at bounding box center [776, 113] width 149 height 18
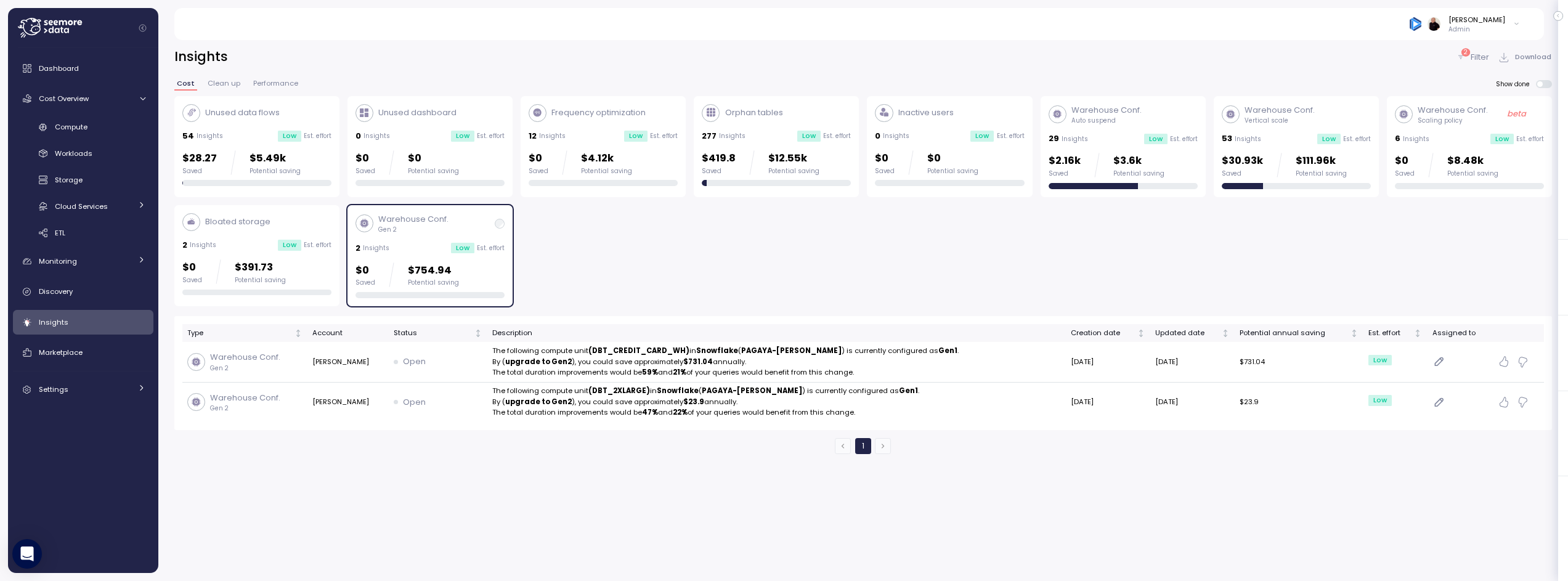
click at [276, 81] on span "Performance" at bounding box center [276, 84] width 45 height 7
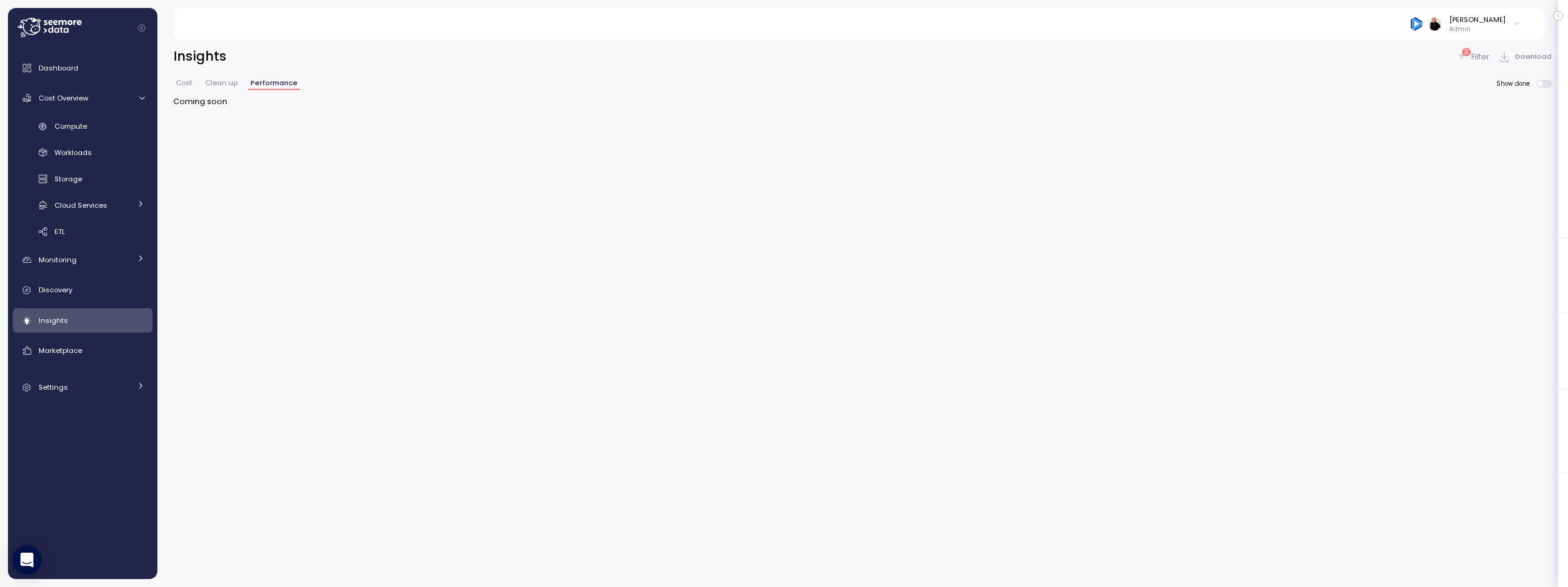
click at [178, 81] on span "Cost" at bounding box center [184, 83] width 16 height 7
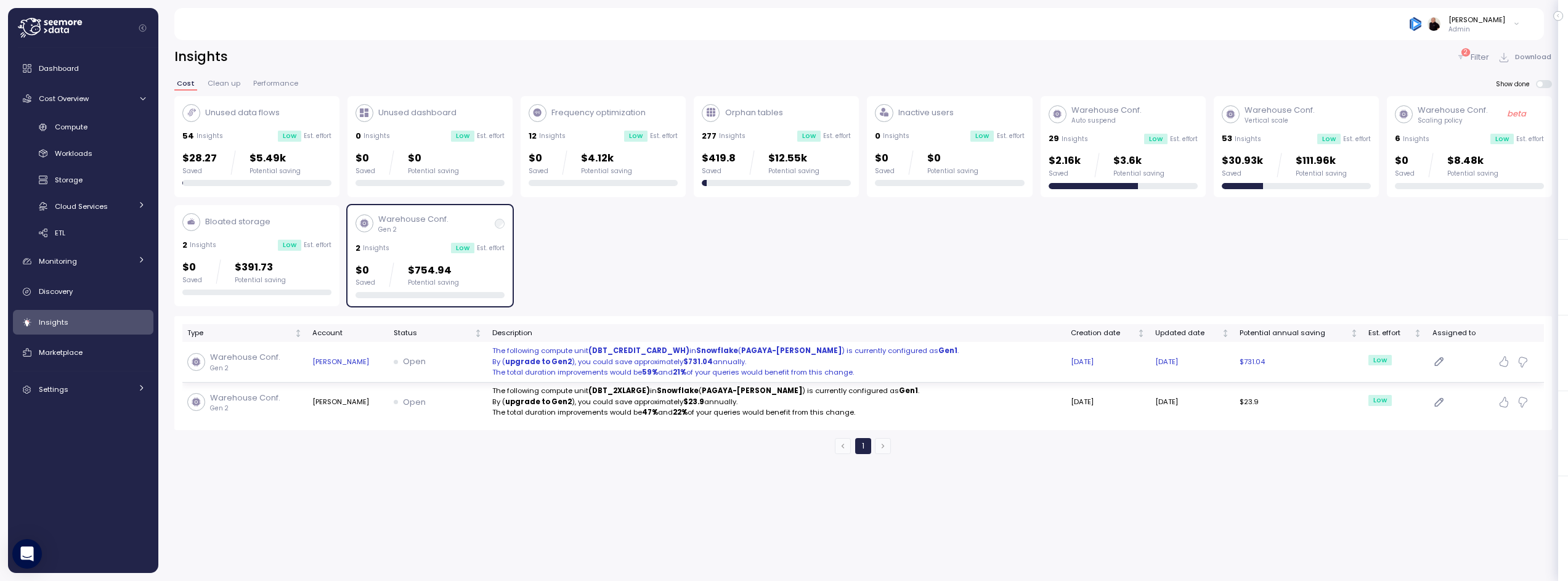
click at [696, 359] on p "By ( upgrade to Gen2 ), you could save approximately $731.04 annually." at bounding box center [777, 362] width 569 height 11
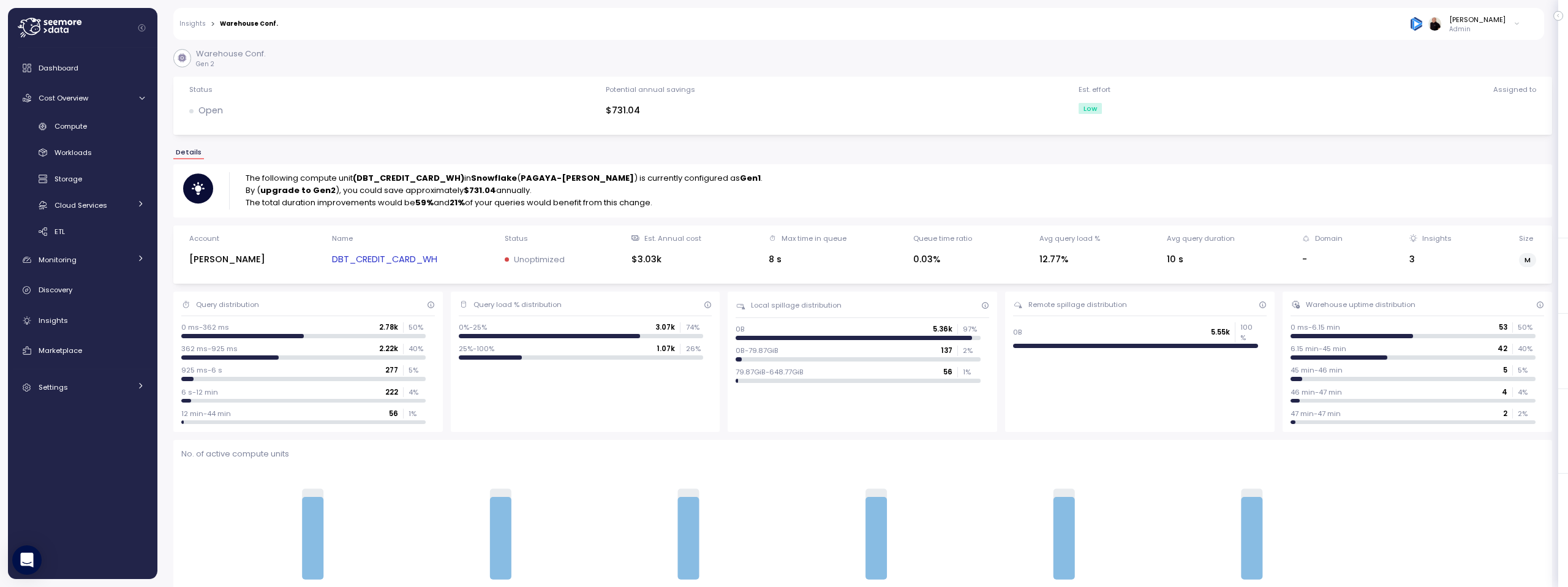
click at [194, 22] on link "Insights" at bounding box center [193, 24] width 26 height 6
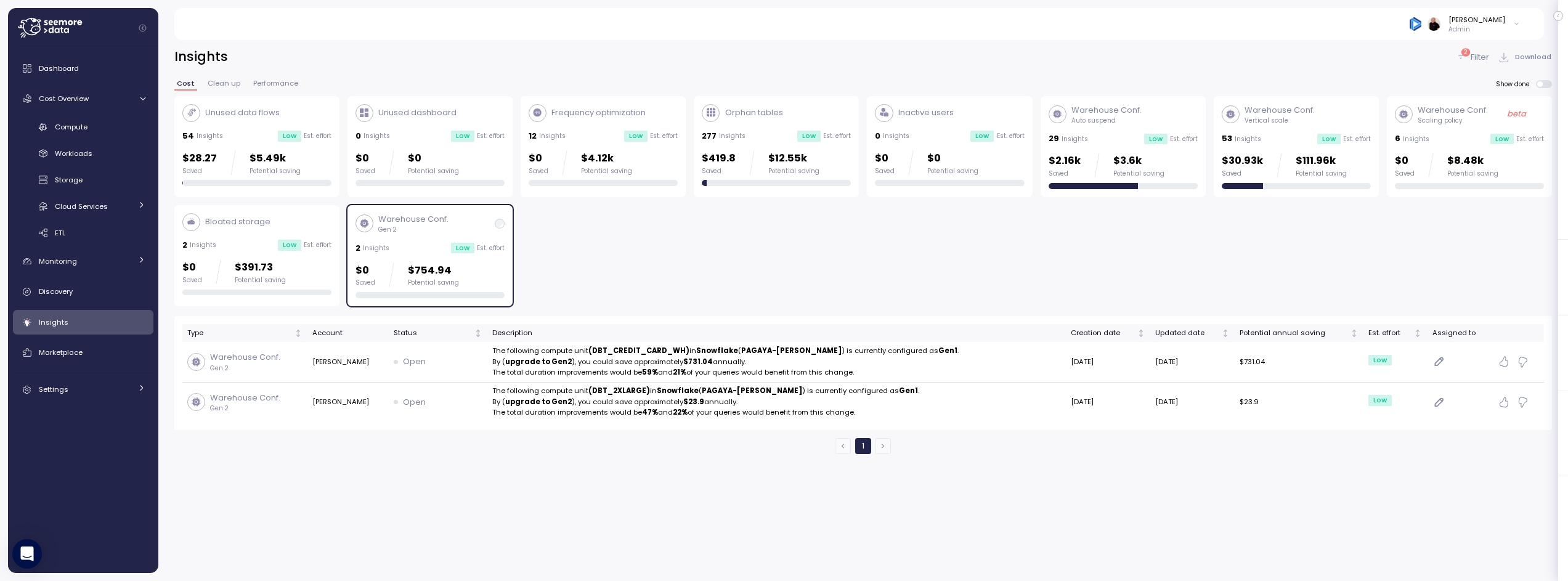
click at [283, 224] on div "Bloated storage" at bounding box center [256, 222] width 149 height 18
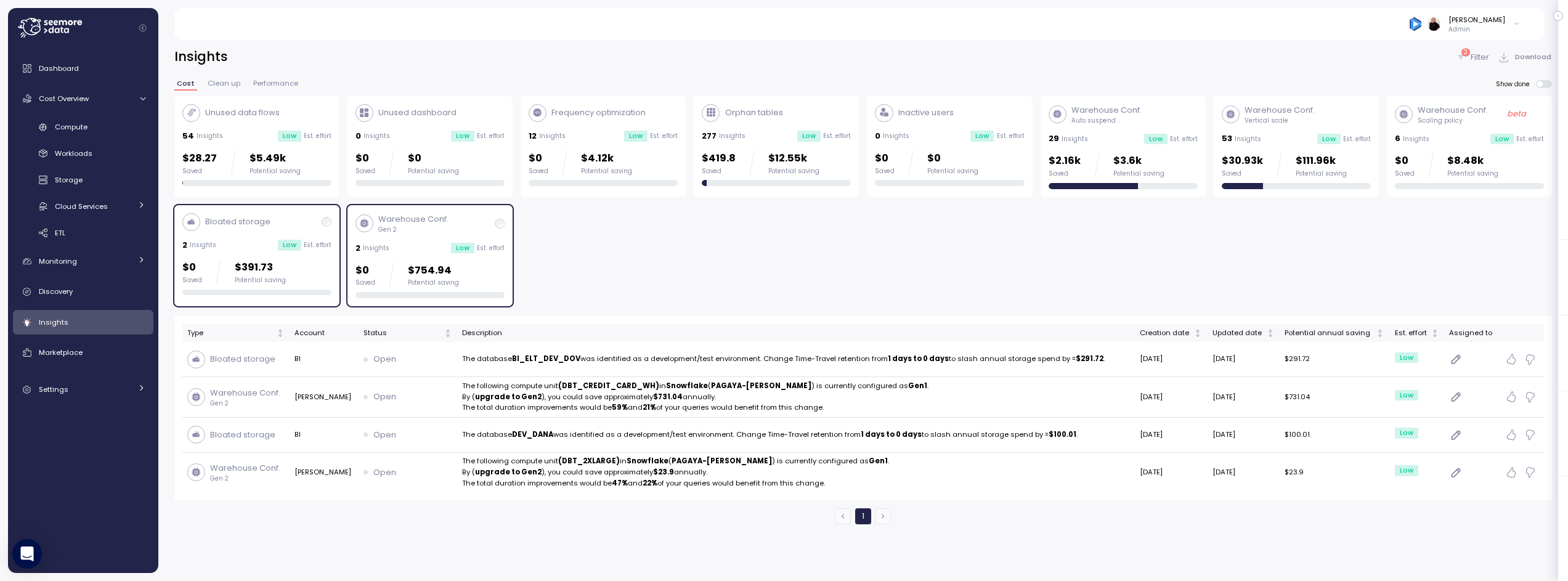
click at [423, 230] on p "Gen 2" at bounding box center [414, 230] width 70 height 9
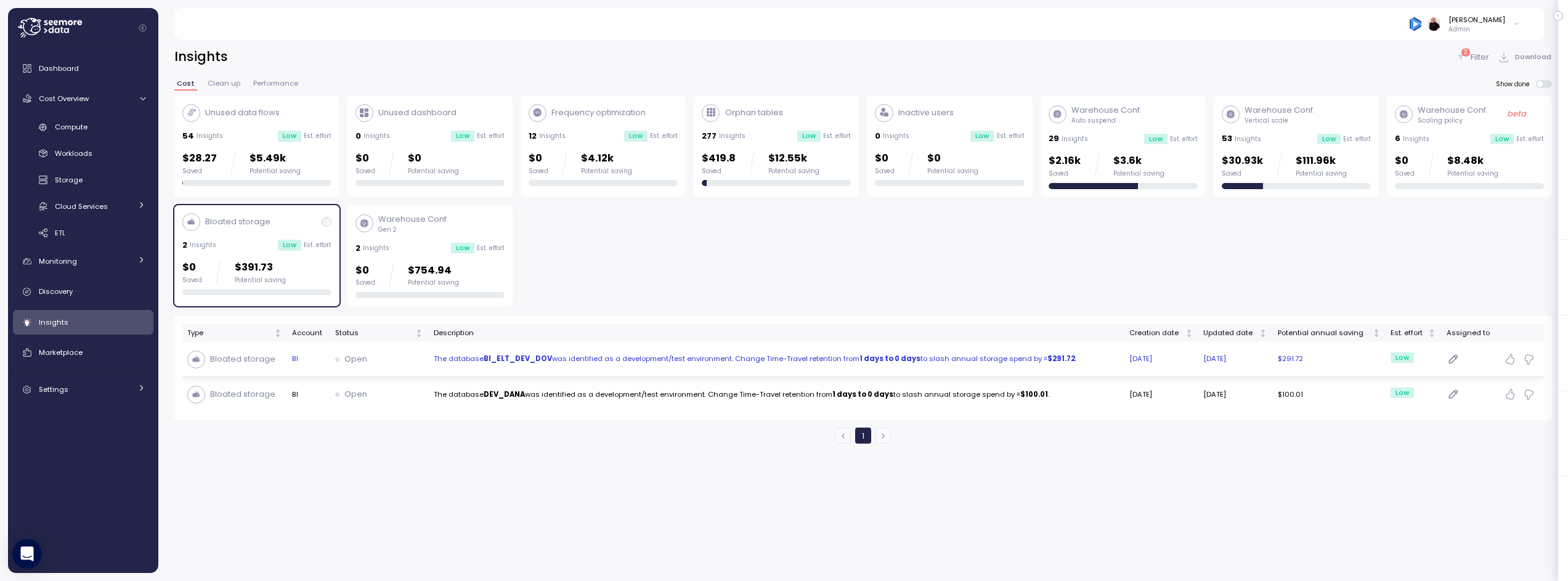
click at [504, 369] on td "The database BI_ELT_DEV_DOV was identified as a development/test environment. C…" at bounding box center [776, 360] width 696 height 35
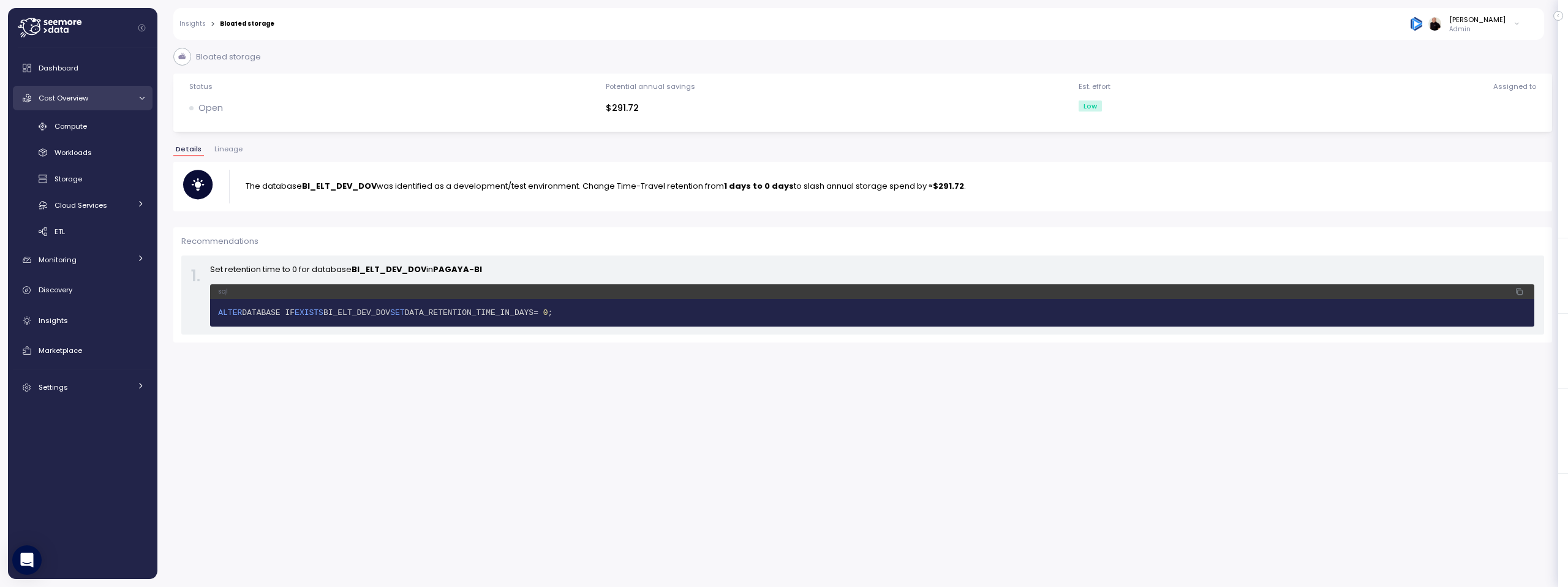
click at [82, 94] on span "Cost Overview" at bounding box center [63, 98] width 49 height 10
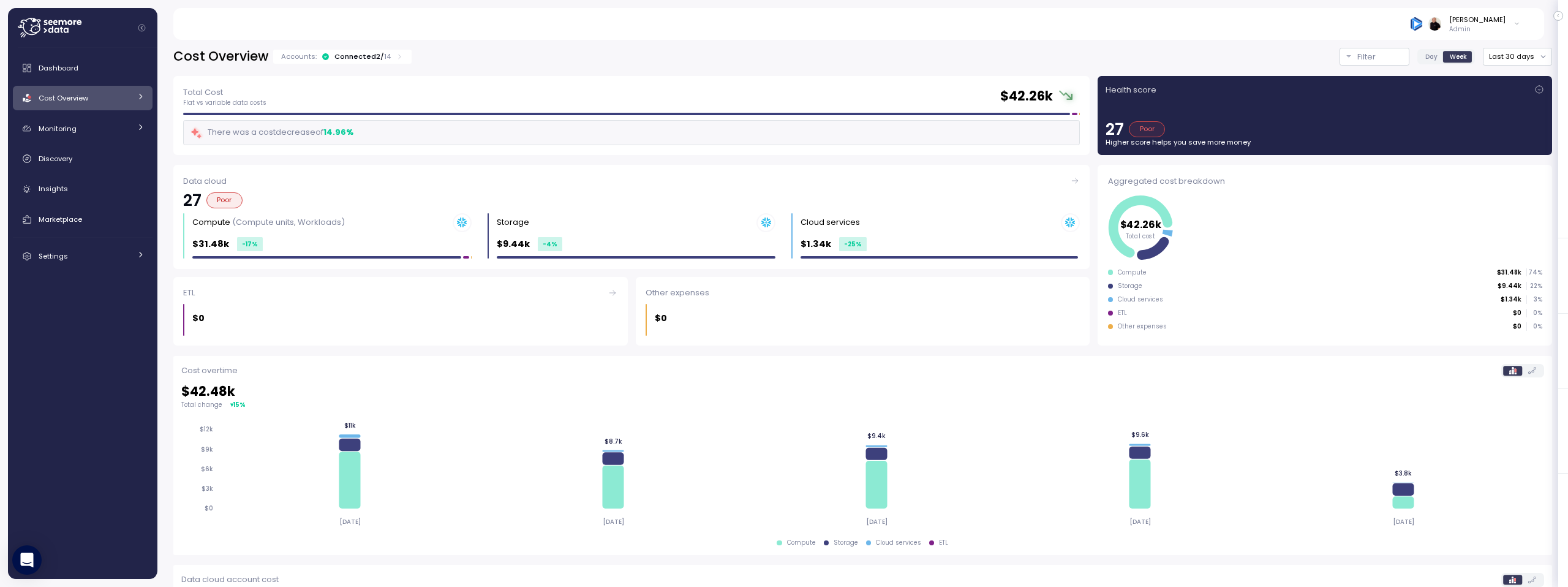
click at [85, 94] on span "Cost Overview" at bounding box center [63, 98] width 49 height 10
click at [71, 177] on span "Storage" at bounding box center [68, 179] width 27 height 10
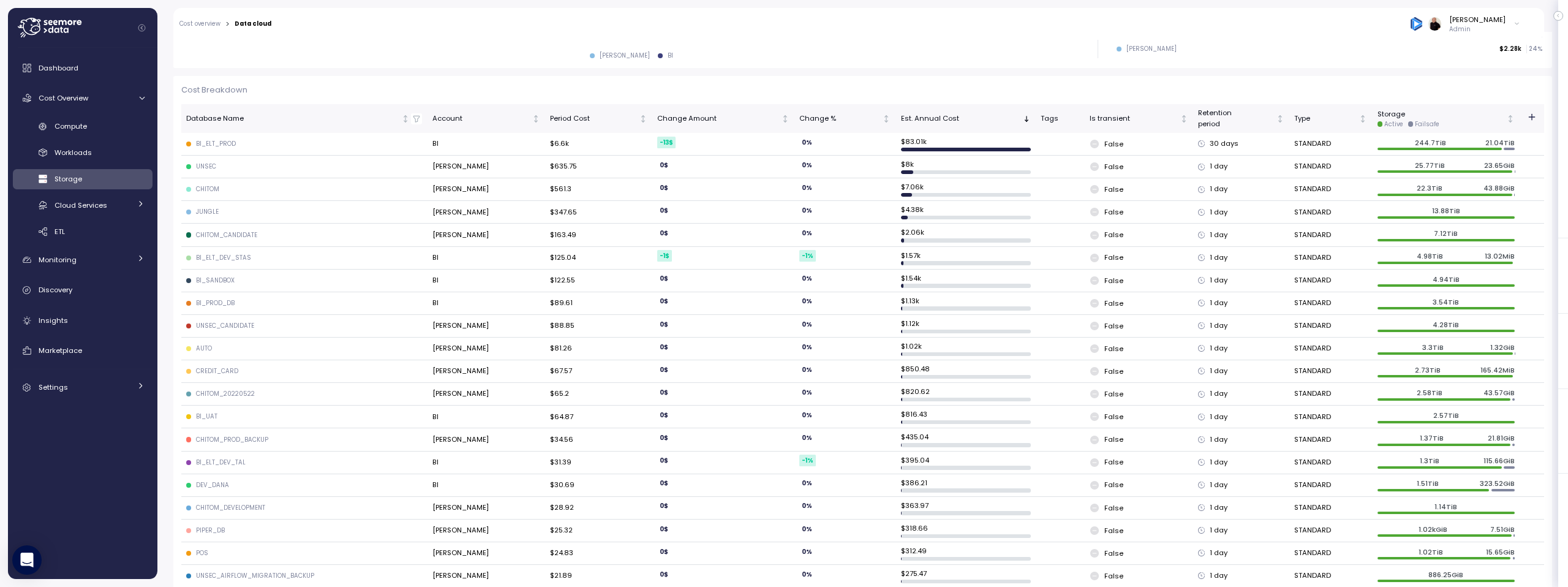
scroll to position [290, 0]
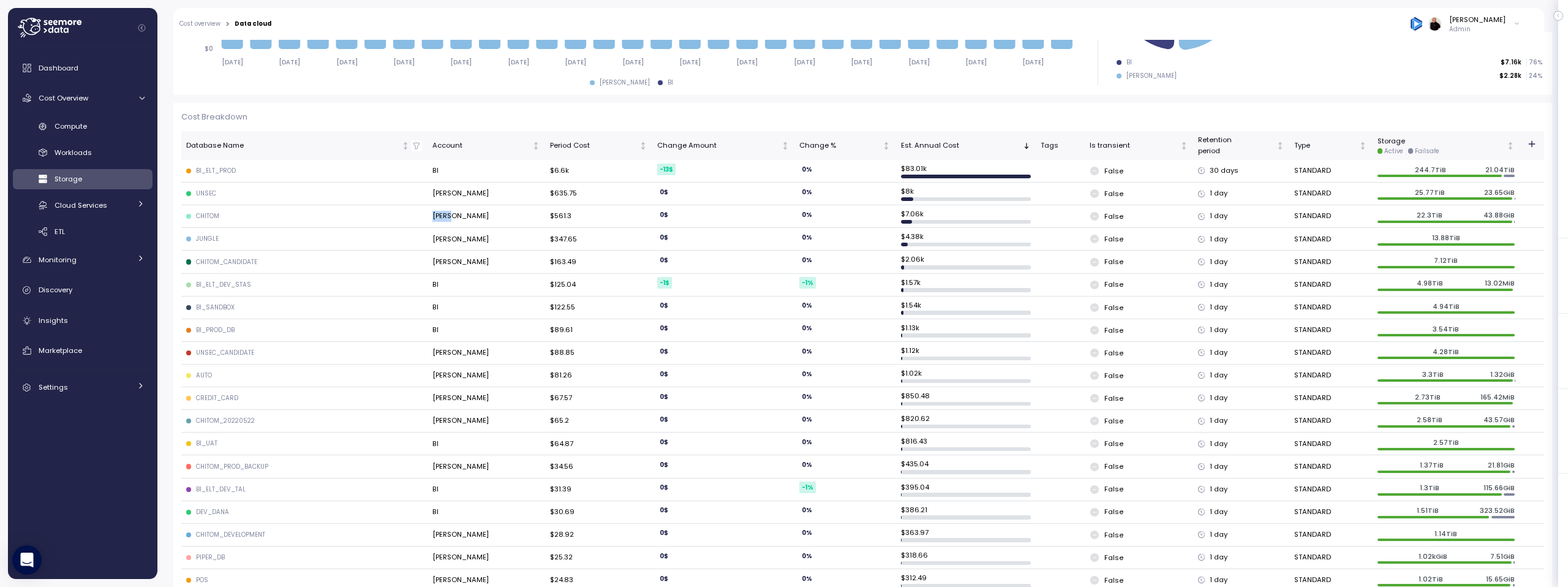
drag, startPoint x: 454, startPoint y: 214, endPoint x: 419, endPoint y: 221, distance: 35.7
click at [426, 213] on tr "CHITOM LUIGI $561.3 0 $ 0 % $ 7.06k False 1 day STANDARD 22.3TiB 43.88GiB" at bounding box center [862, 217] width 1363 height 22
drag, startPoint x: 239, startPoint y: 509, endPoint x: 197, endPoint y: 512, distance: 42.1
click at [197, 512] on div "DEV_DANA" at bounding box center [304, 512] width 236 height 9
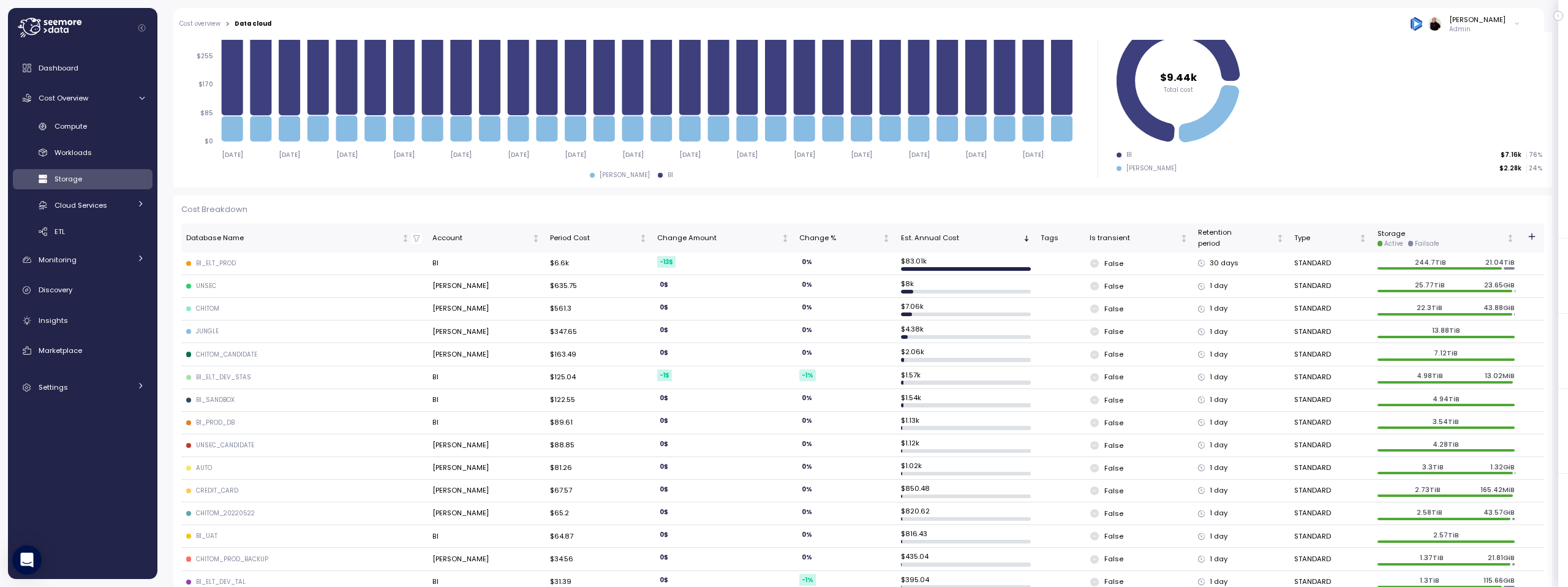
scroll to position [199, 0]
drag, startPoint x: 193, startPoint y: 260, endPoint x: 426, endPoint y: 453, distance: 302.6
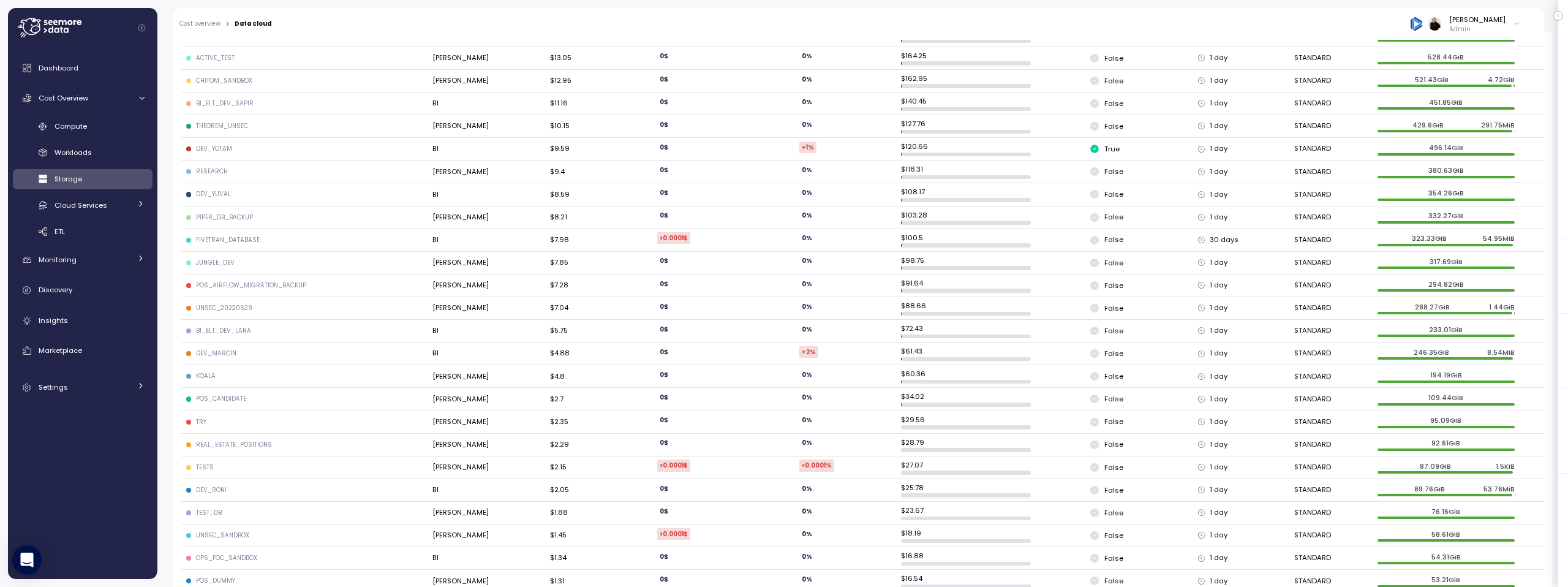
scroll to position [1040, 0]
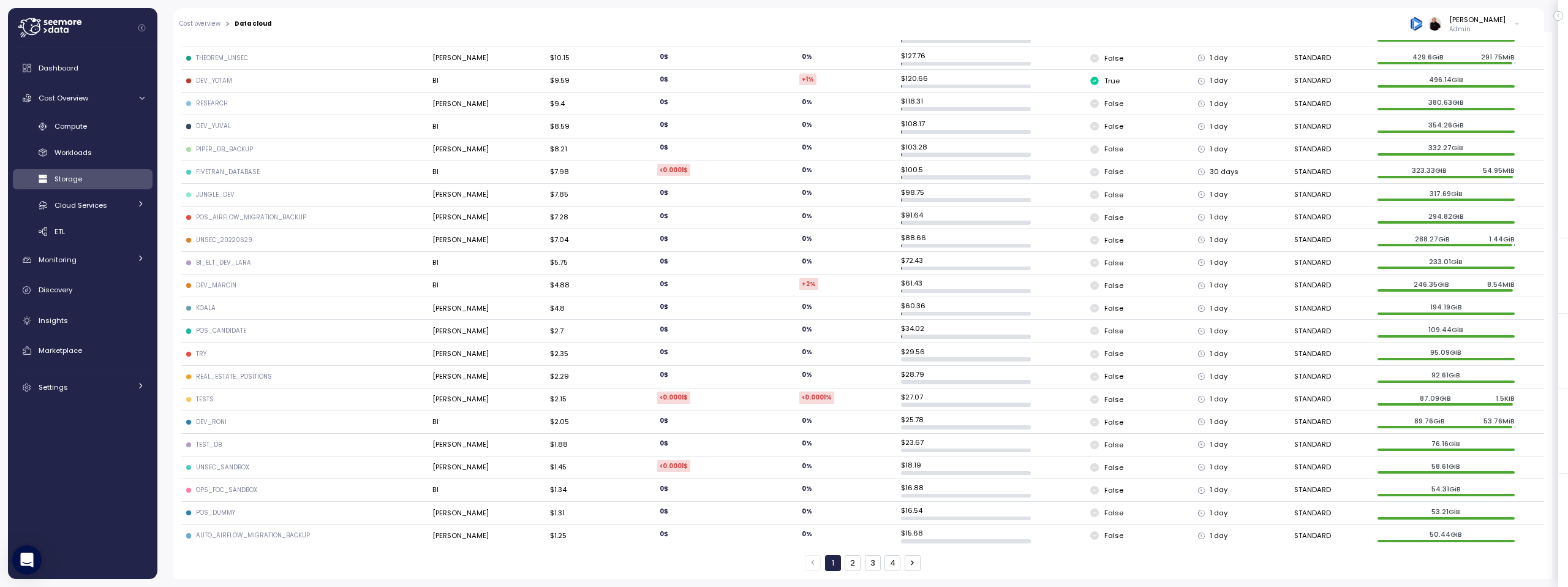
click at [846, 566] on button "2" at bounding box center [853, 563] width 16 height 16
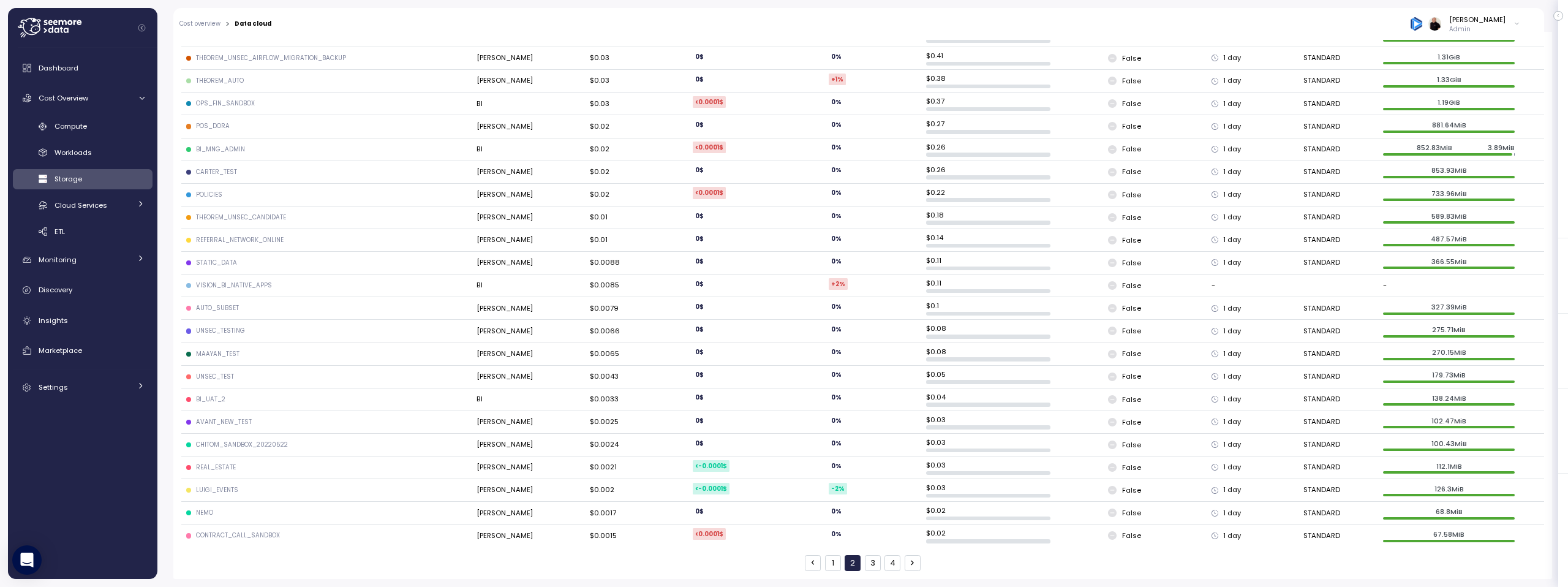
click at [868, 567] on button "3" at bounding box center [873, 563] width 16 height 16
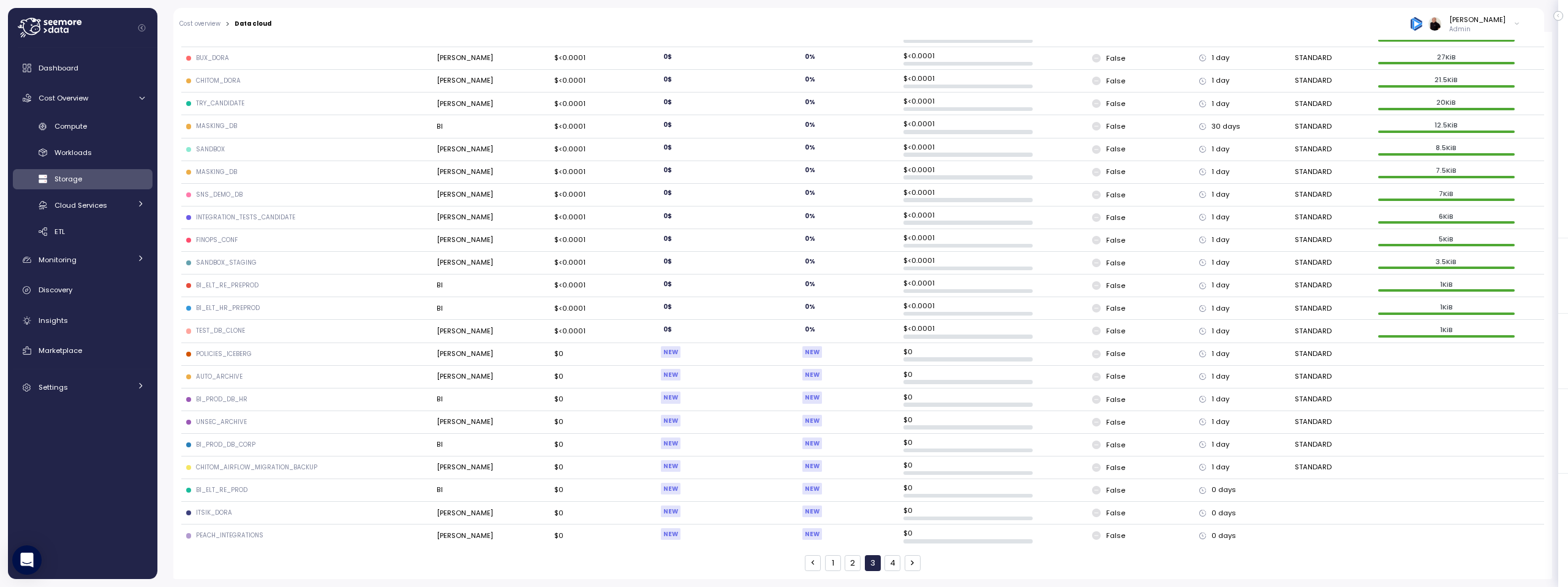
click at [831, 567] on button "1" at bounding box center [833, 563] width 16 height 16
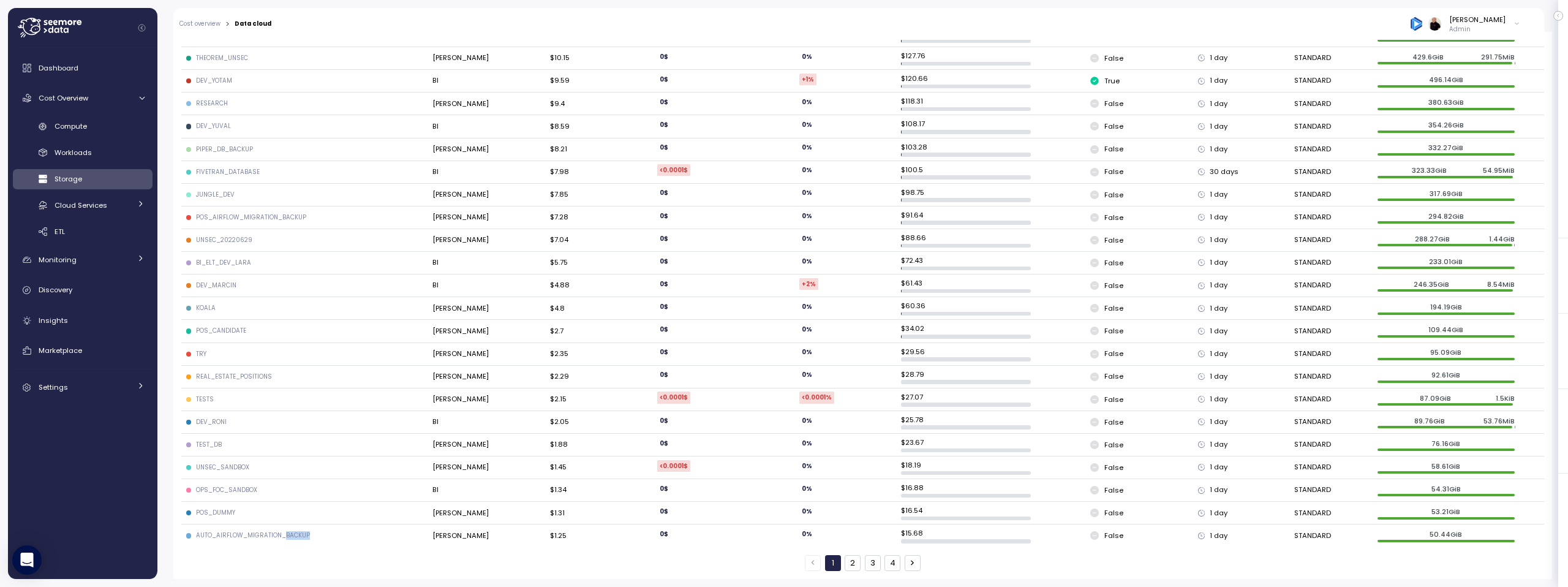
drag, startPoint x: 322, startPoint y: 537, endPoint x: 282, endPoint y: 539, distance: 40.0
click at [282, 539] on div "AUTO_AIRFLOW_MIGRATION_BACKUP" at bounding box center [304, 536] width 236 height 9
click at [303, 555] on div "1 2 3 4" at bounding box center [862, 563] width 1363 height 16
drag, startPoint x: 260, startPoint y: 491, endPoint x: 228, endPoint y: 492, distance: 32.0
click at [228, 492] on div "OPS_FOC_SANDBOX" at bounding box center [304, 490] width 236 height 9
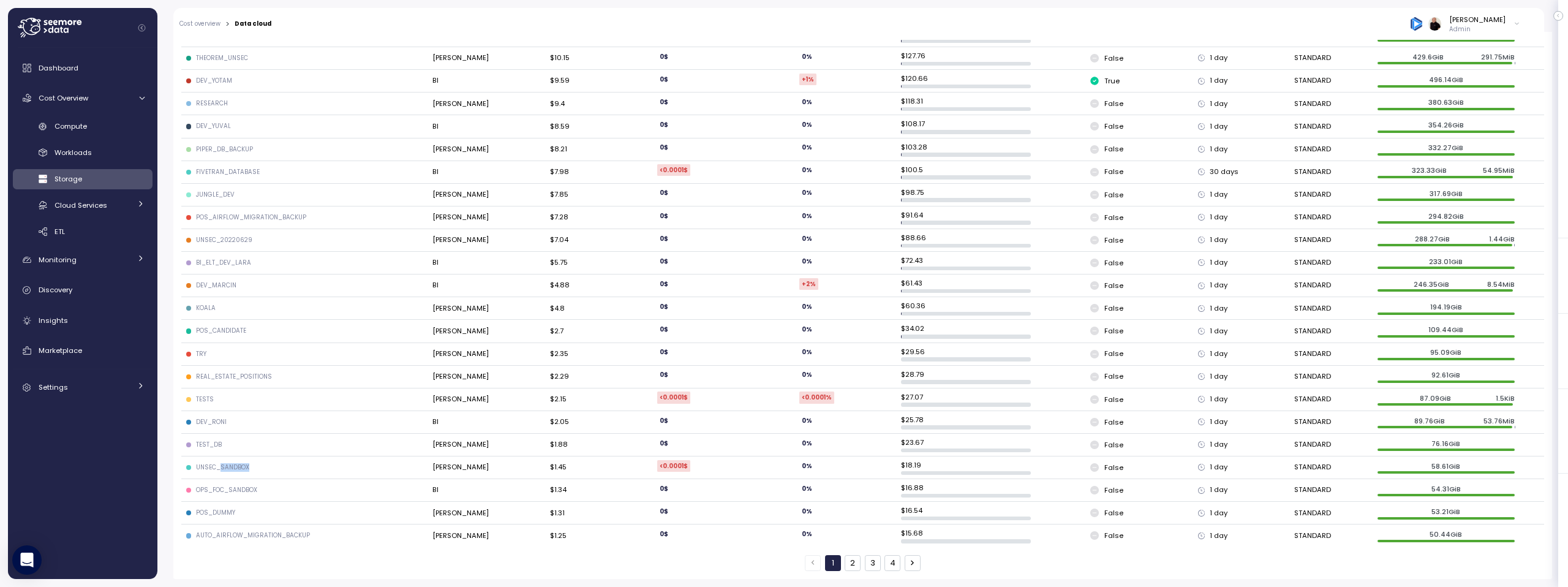
drag, startPoint x: 250, startPoint y: 468, endPoint x: 220, endPoint y: 470, distance: 30.1
click at [220, 470] on div "UNSEC_SANDBOX" at bounding box center [304, 468] width 236 height 9
click at [272, 465] on div "UNSEC_SANDBOX" at bounding box center [304, 468] width 236 height 9
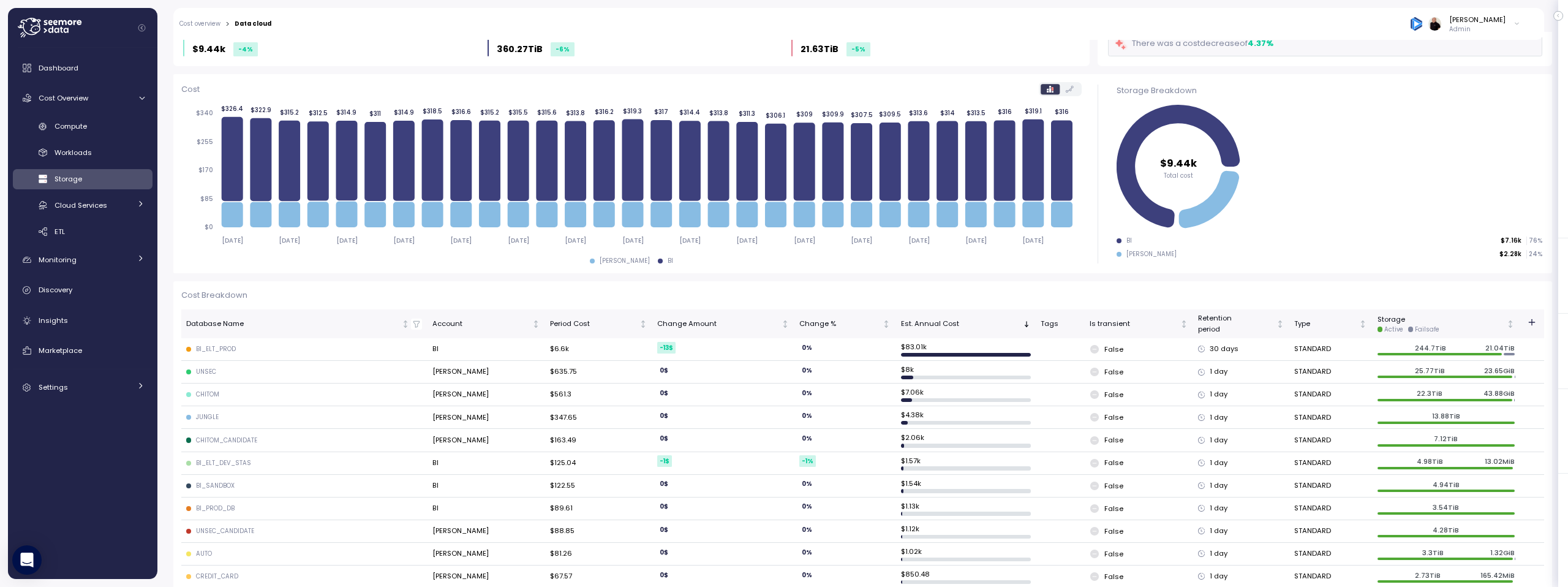
scroll to position [0, 0]
